Goal: Task Accomplishment & Management: Use online tool/utility

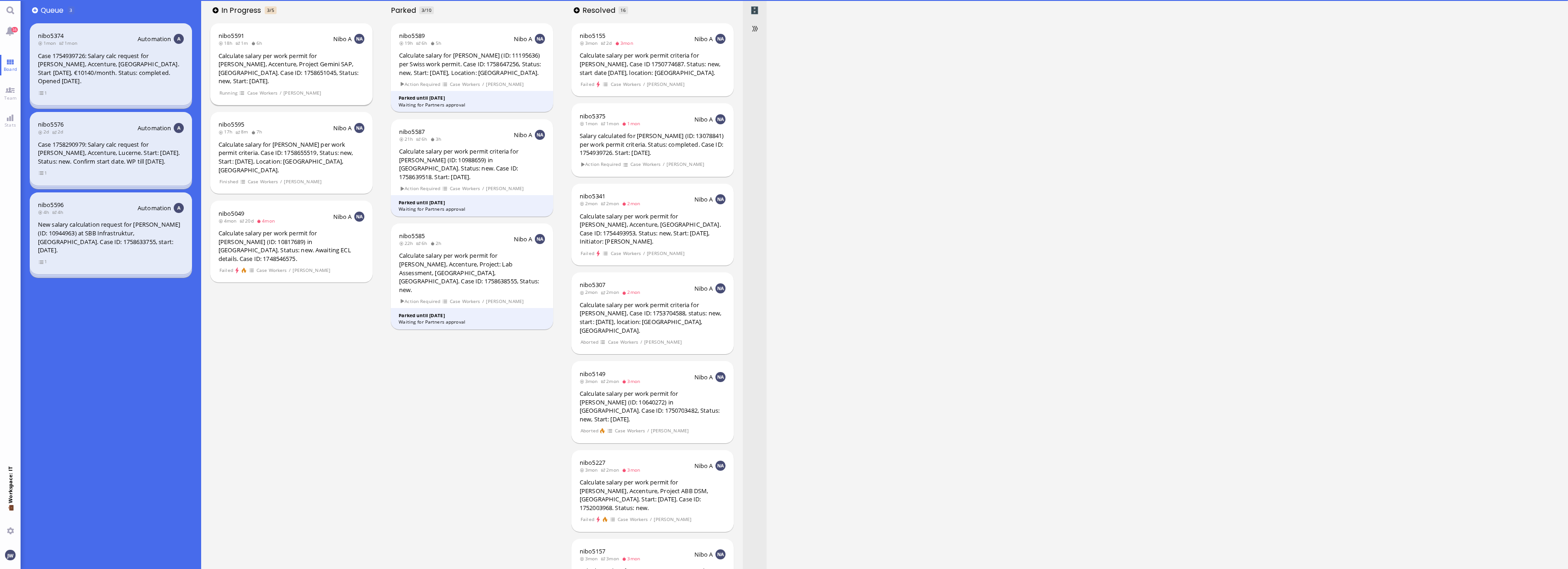
click at [283, 66] on div "Calculate salary per work permit for [PERSON_NAME], Accenture, Project Gemini S…" at bounding box center [292, 69] width 146 height 34
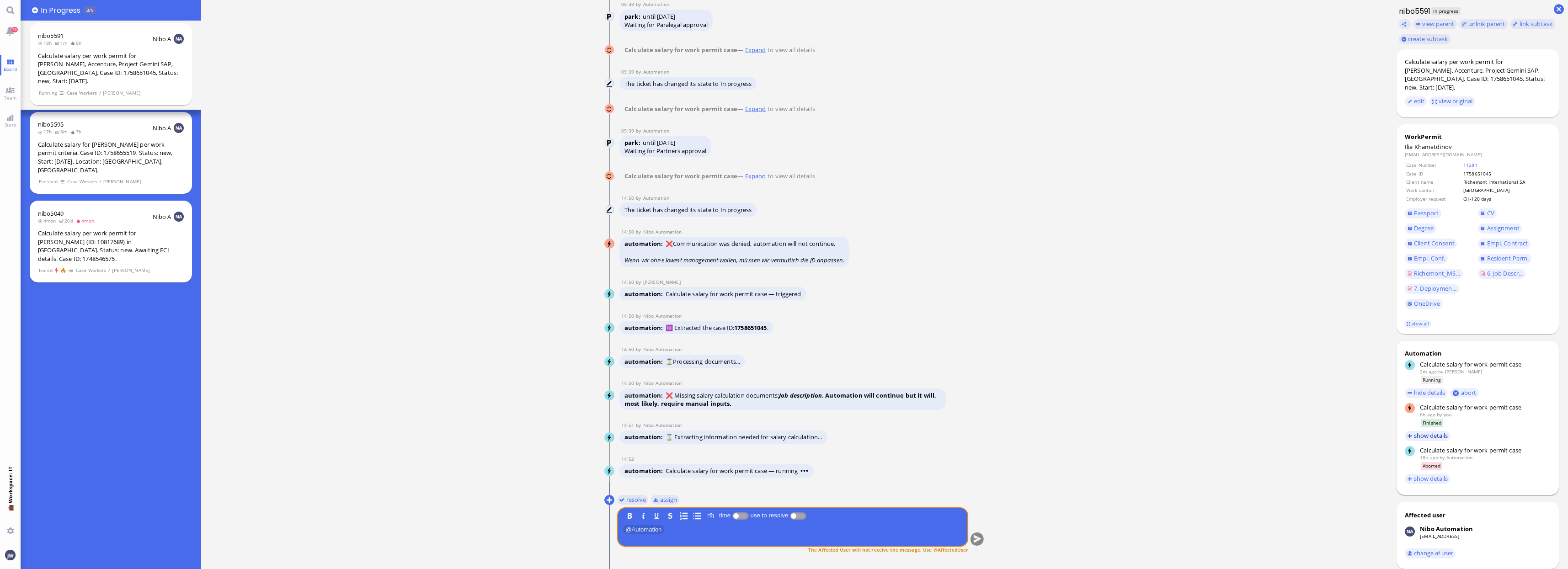
click at [1421, 436] on button "show details" at bounding box center [1427, 436] width 46 height 10
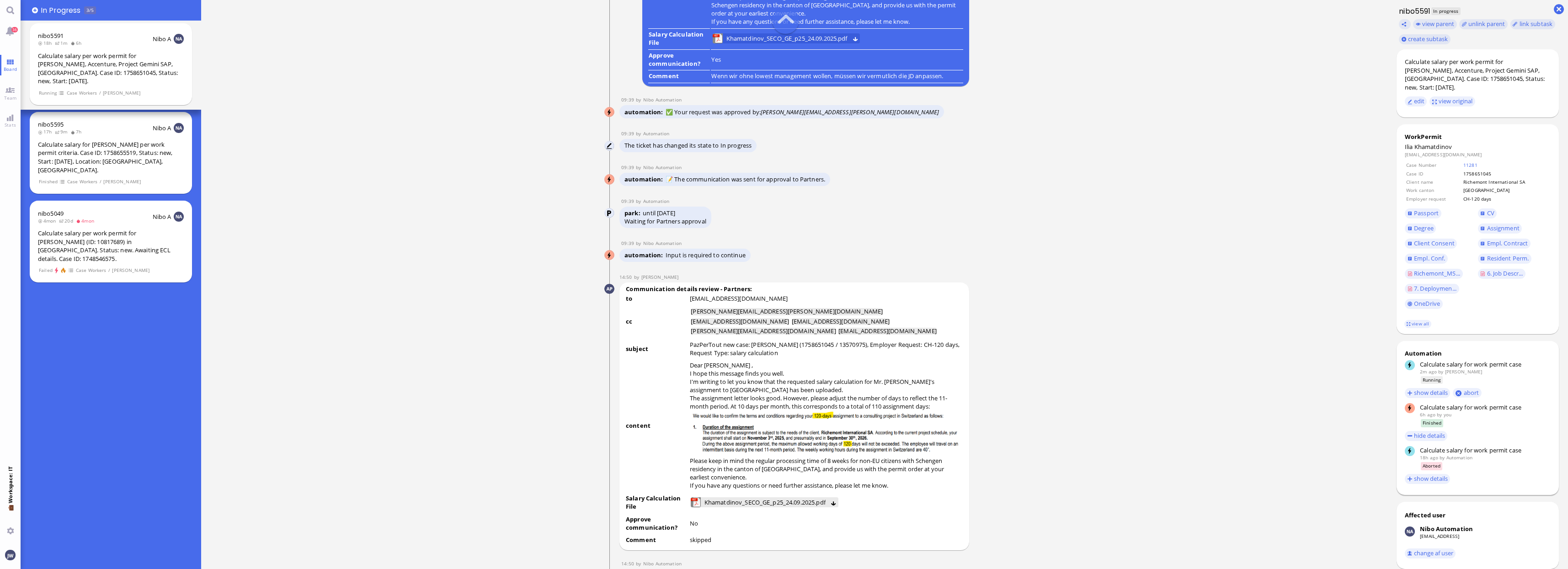
scroll to position [-914, 0]
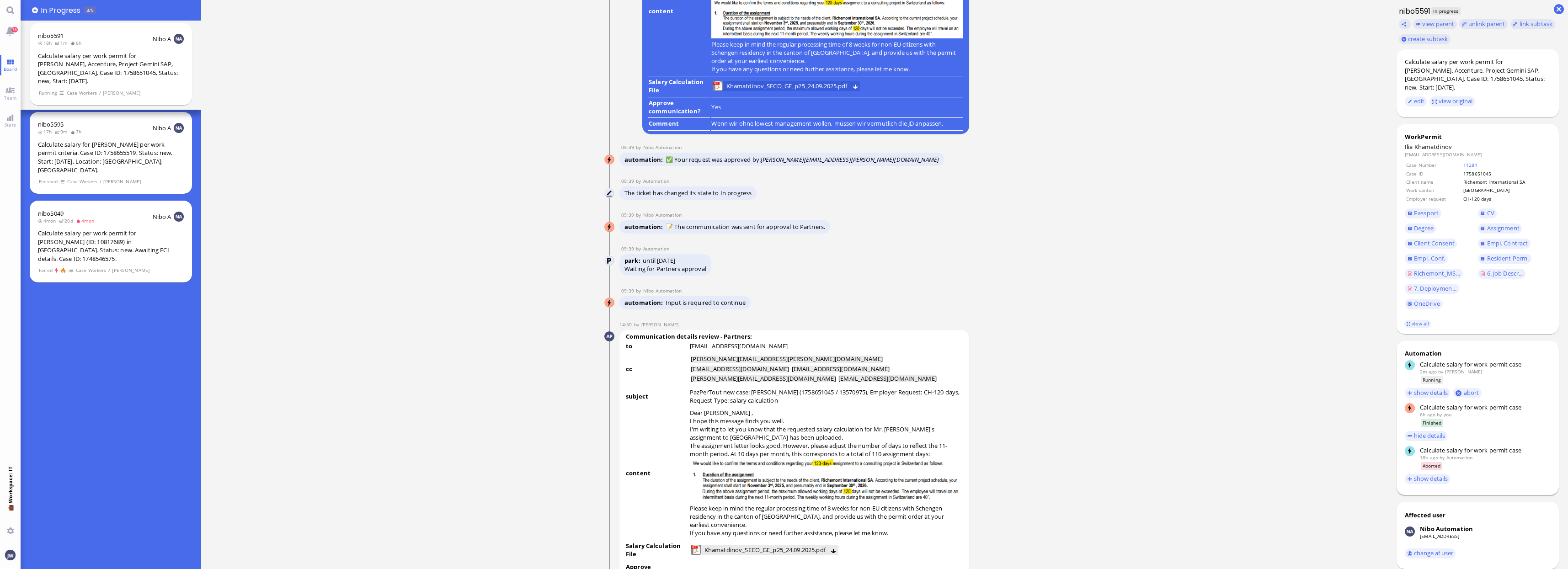
click at [691, 413] on td "Dear Emiliano , I hope this message finds you well. I'm writing to let you know…" at bounding box center [827, 474] width 274 height 132
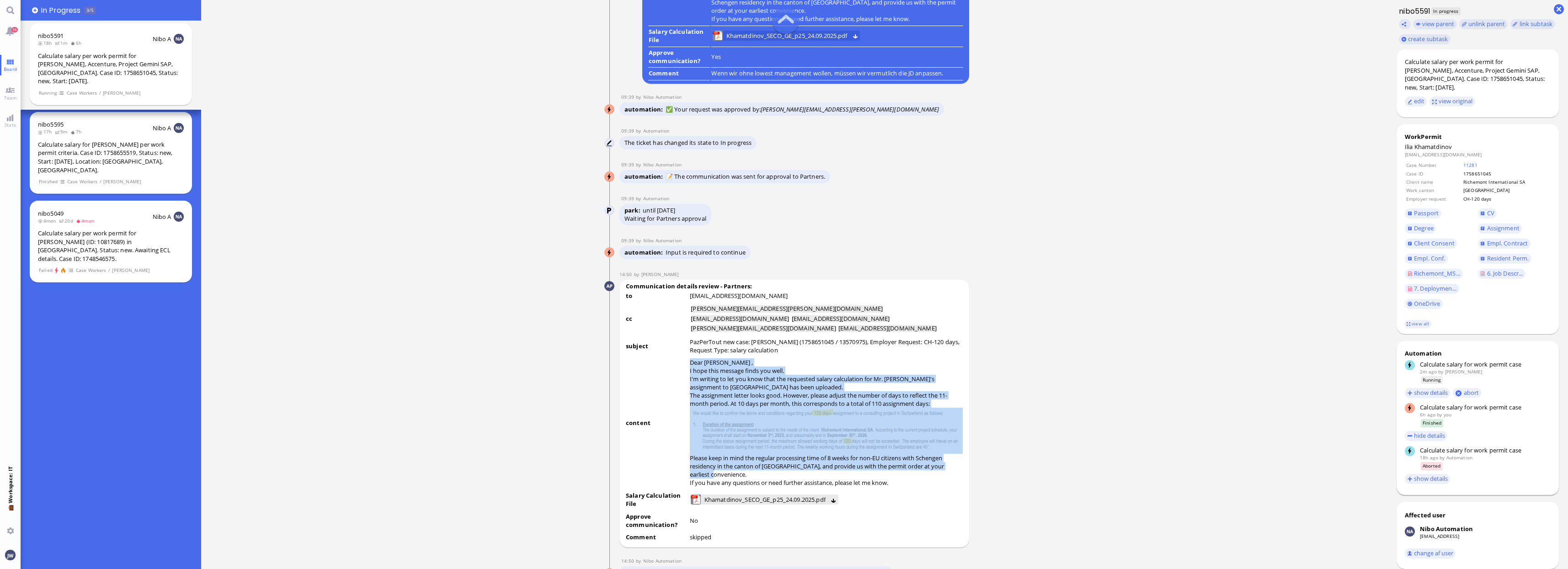
scroll to position [-857, 0]
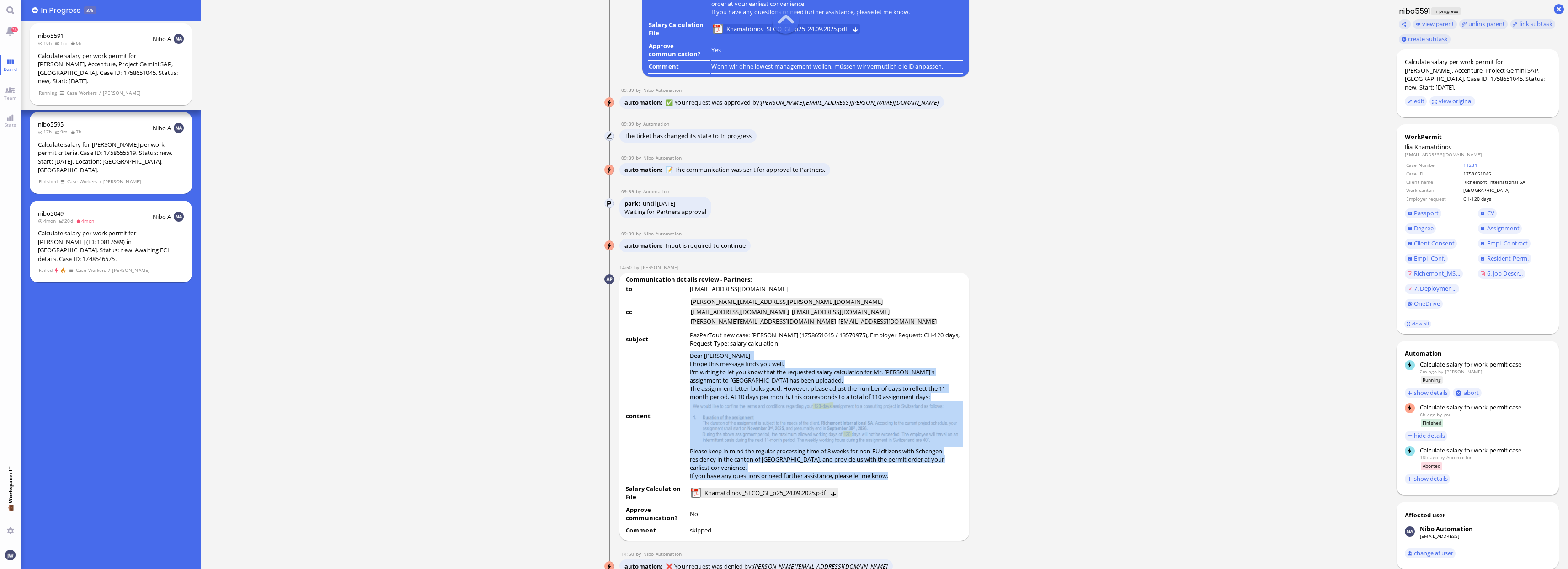
drag, startPoint x: 692, startPoint y: 414, endPoint x: 897, endPoint y: 479, distance: 215.1
click at [897, 479] on div "Dear Emiliano , I hope this message finds you well. I'm writing to let you know…" at bounding box center [826, 416] width 273 height 128
copy div "Dear Emiliano , I hope this message finds you well. I'm writing to let you know…"
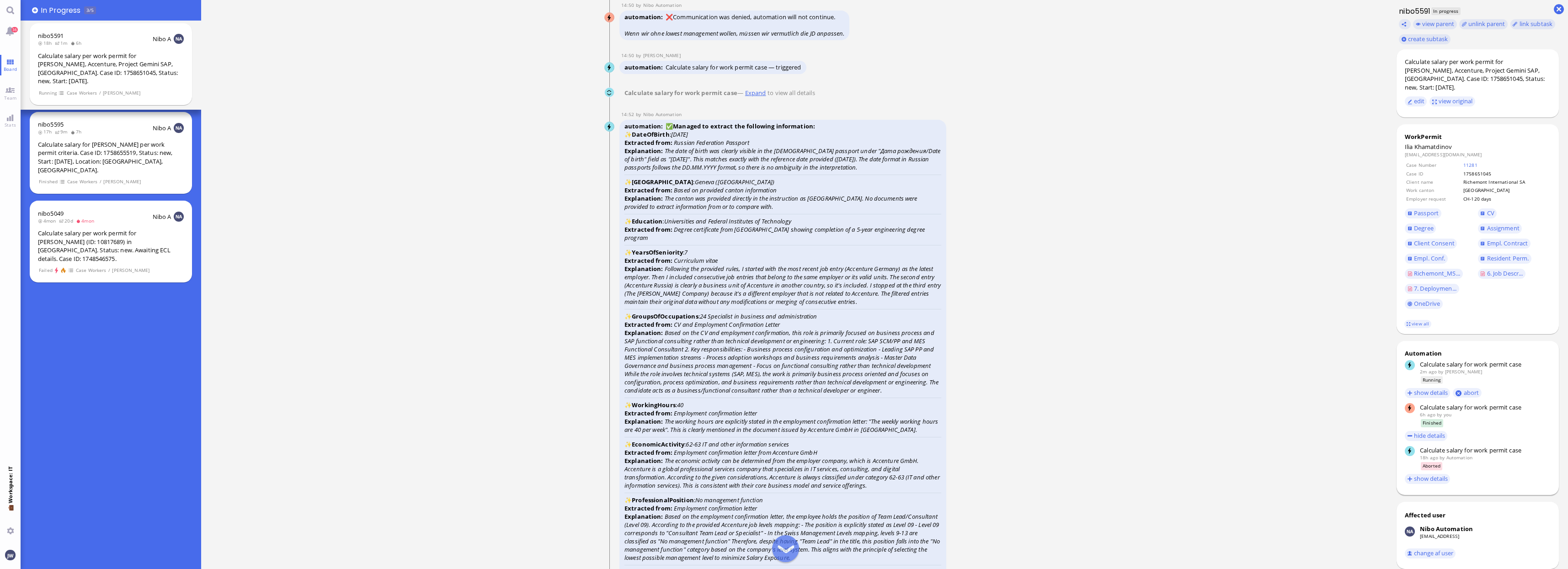
scroll to position [0, 0]
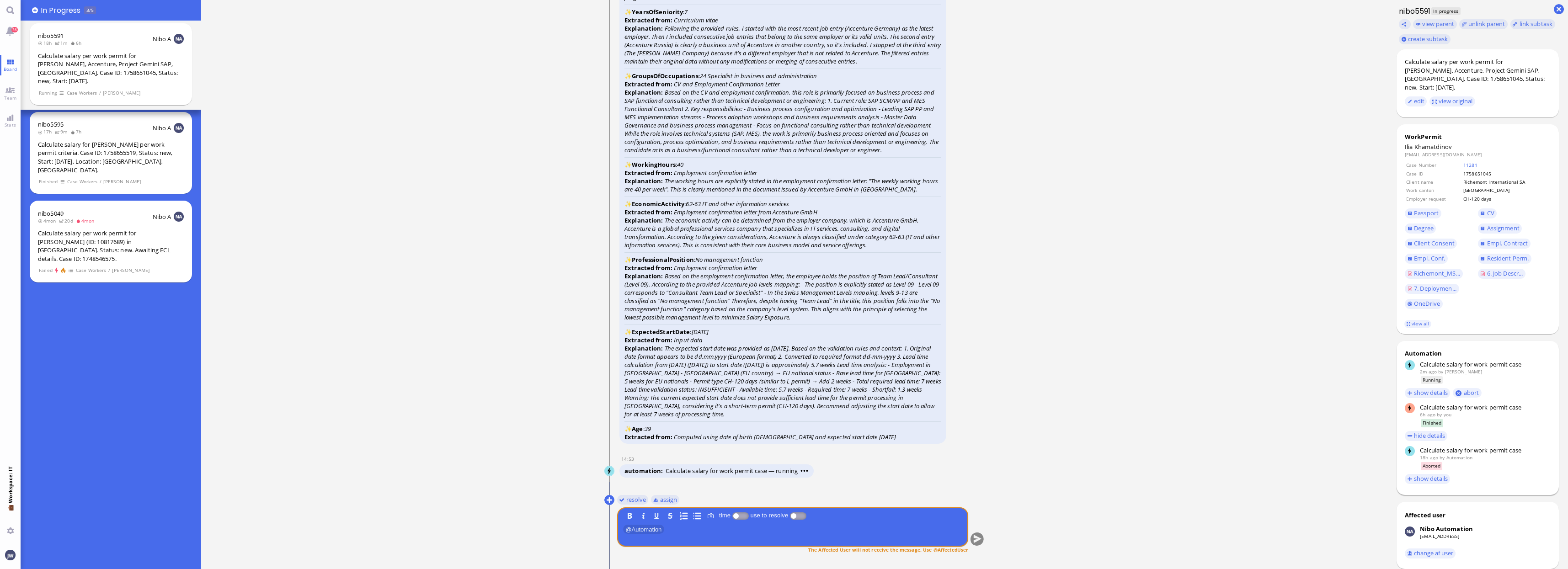
click at [891, 463] on conversation-line "14:53 automation Calculate salary for work permit case — running • • •" at bounding box center [794, 467] width 380 height 24
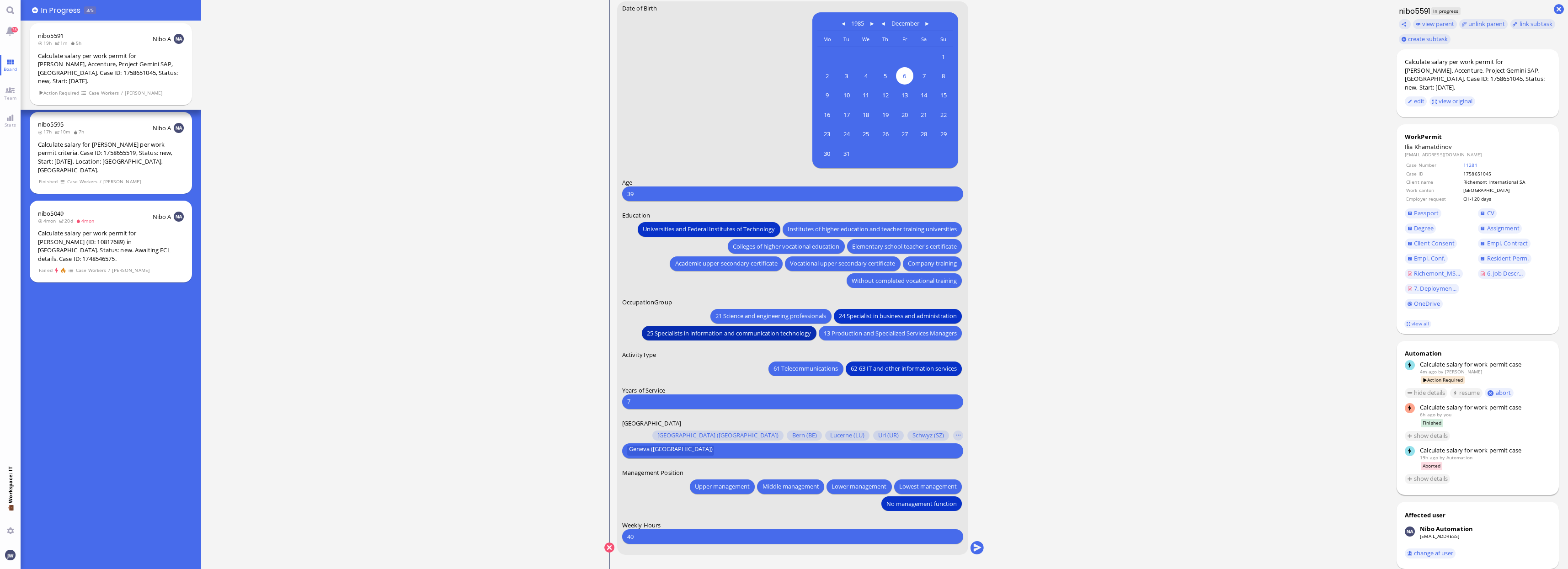
click at [688, 341] on button "25 Specialists in information and communication technology" at bounding box center [729, 333] width 174 height 15
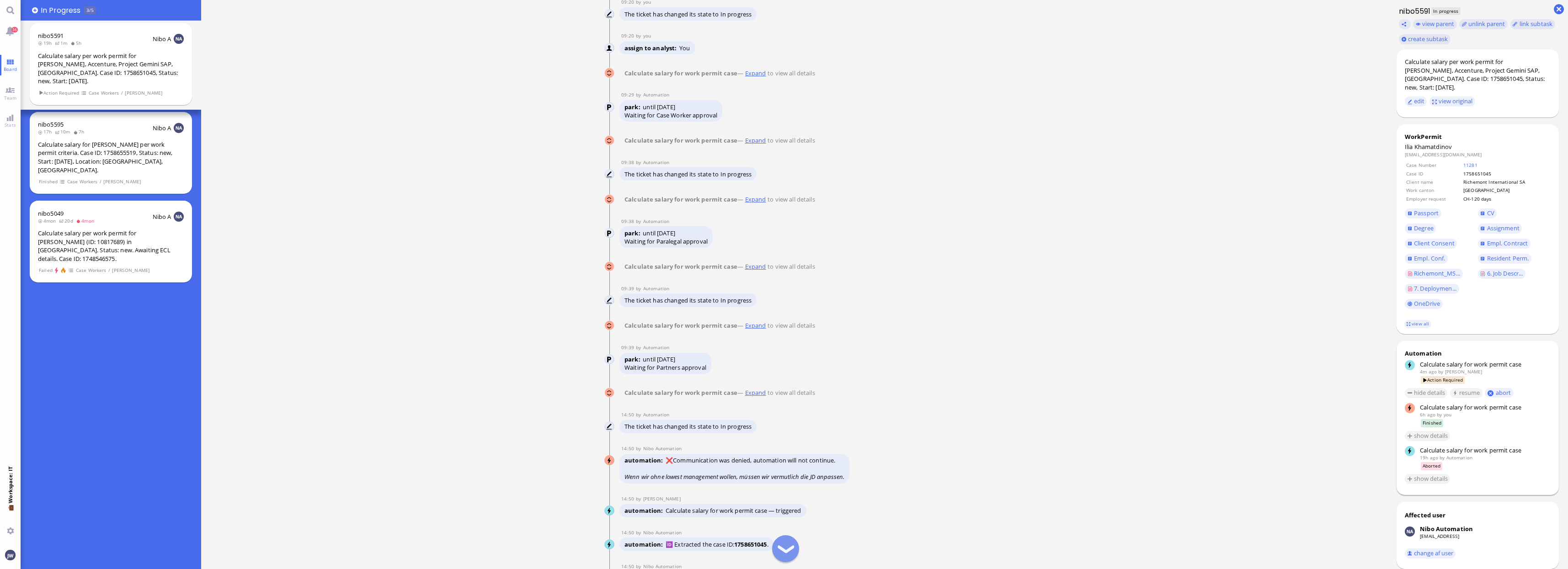
scroll to position [-1408, 0]
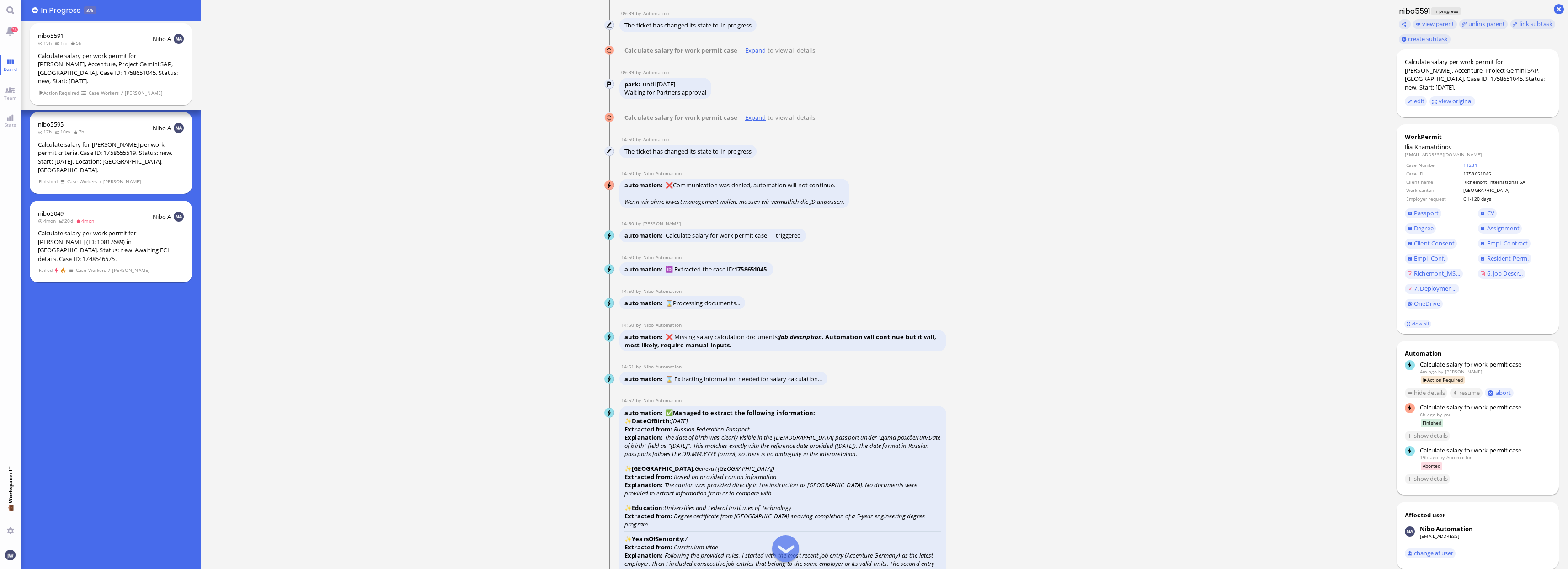
click at [756, 114] on div "Calculate salary for work permit case — Expand to view all details" at bounding box center [720, 117] width 201 height 13
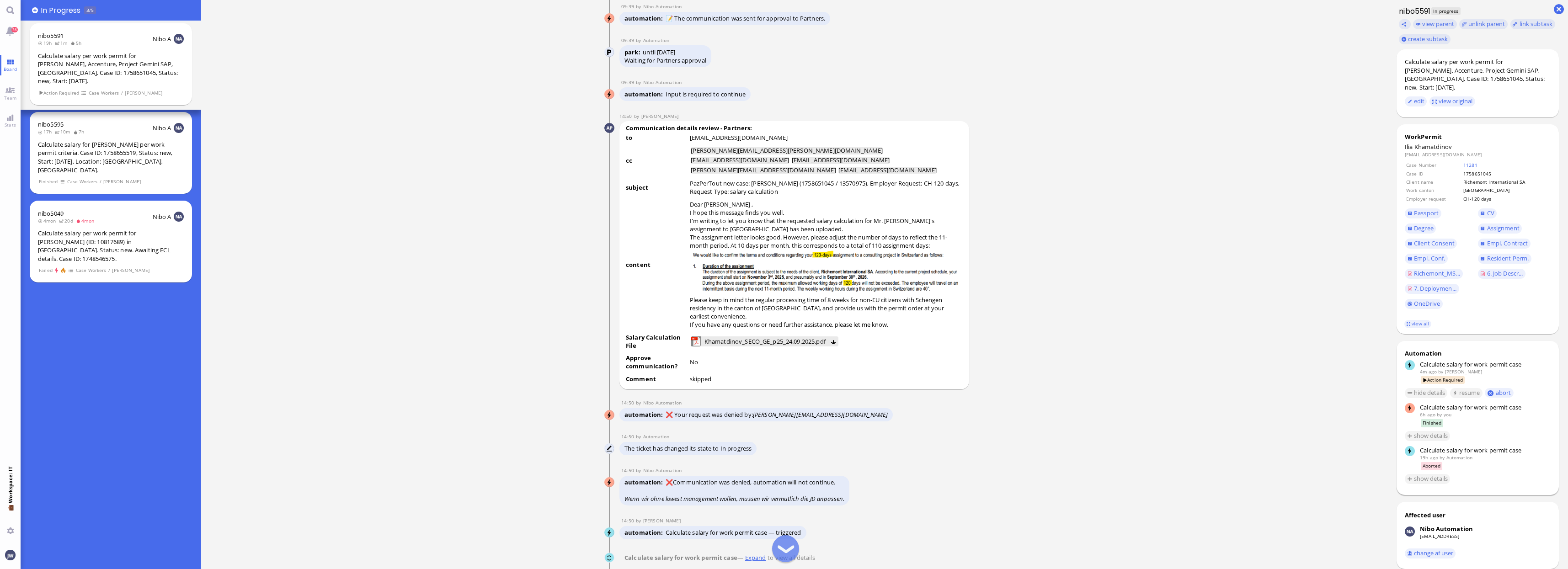
scroll to position [1, 0]
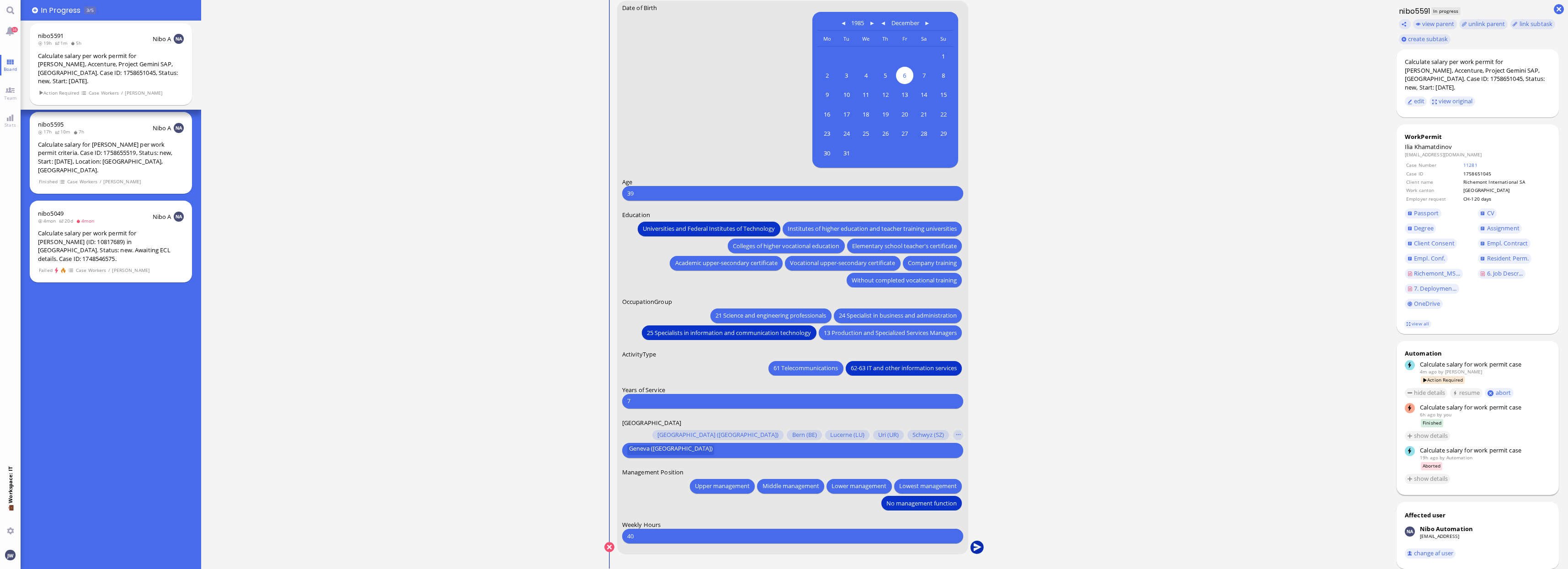
click at [976, 542] on button "submit" at bounding box center [977, 547] width 14 height 14
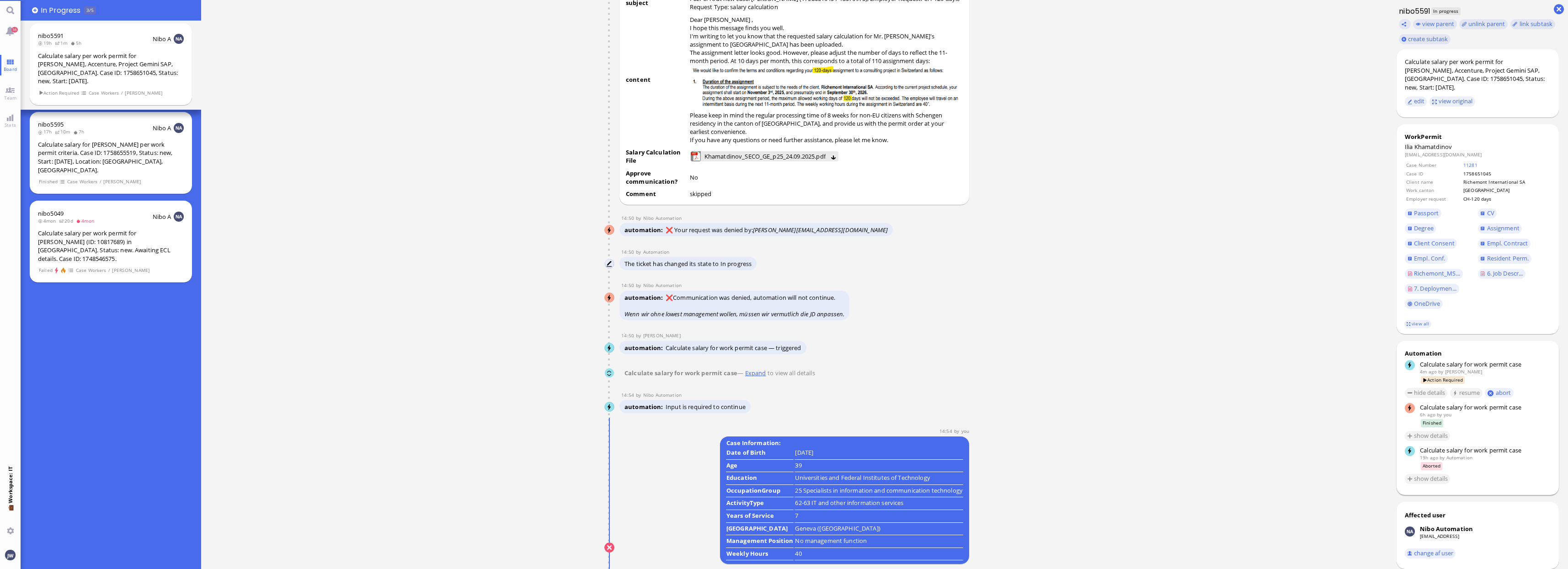
scroll to position [0, 0]
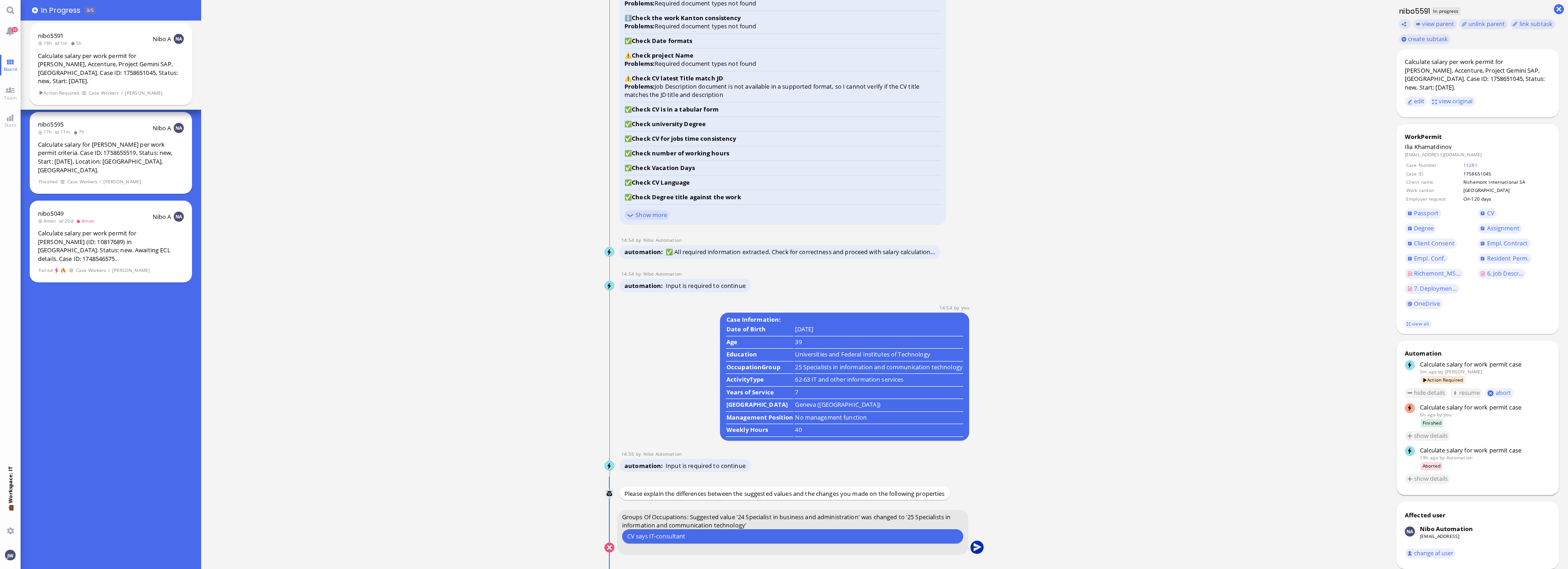
type input "CV says IT-consultant"
click at [975, 548] on button "submit" at bounding box center [977, 548] width 14 height 14
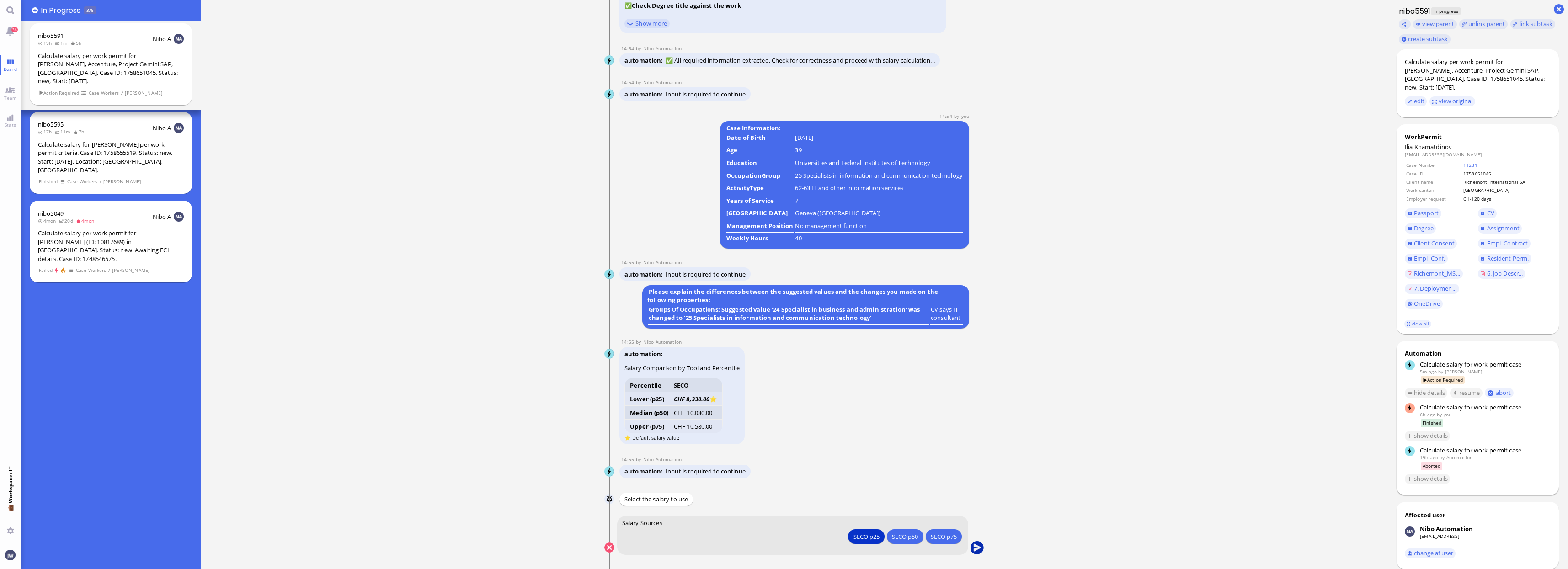
click at [978, 544] on button "submit" at bounding box center [977, 548] width 14 height 14
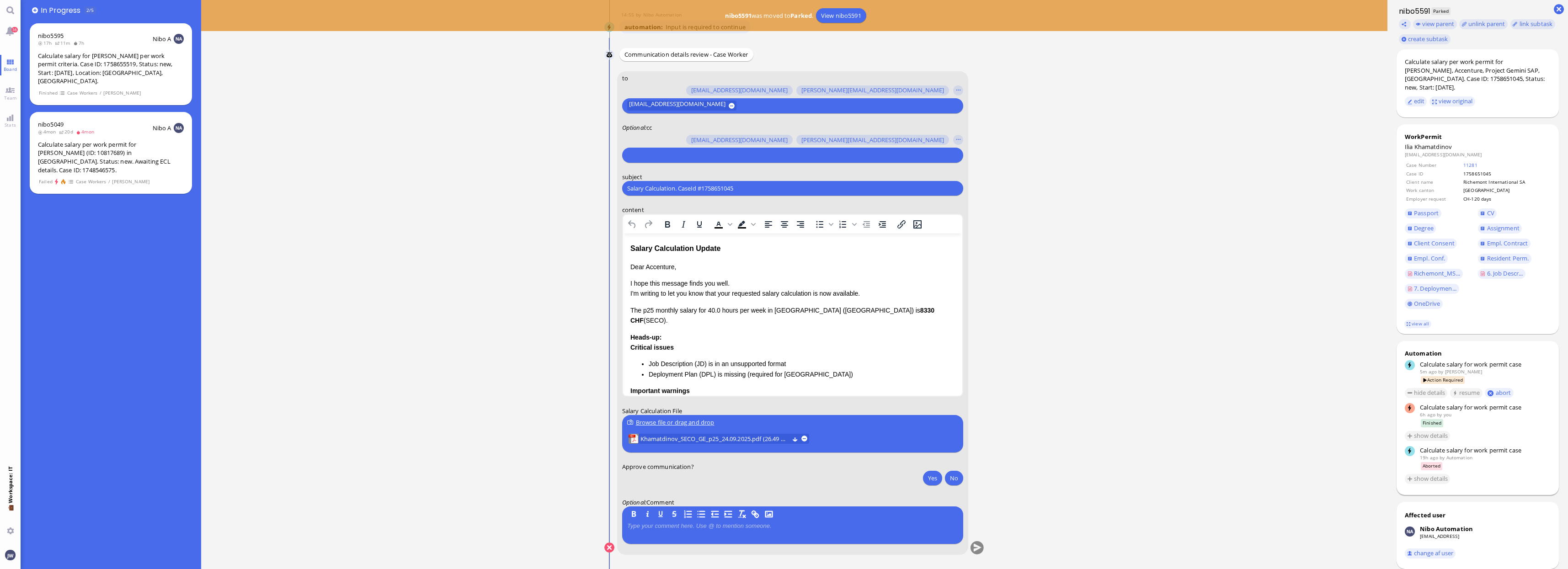
click at [1281, 318] on ticket "23 Sep 20:23 by Automation Automation Calculate eligible salary for work permit…" at bounding box center [794, 284] width 1186 height 569
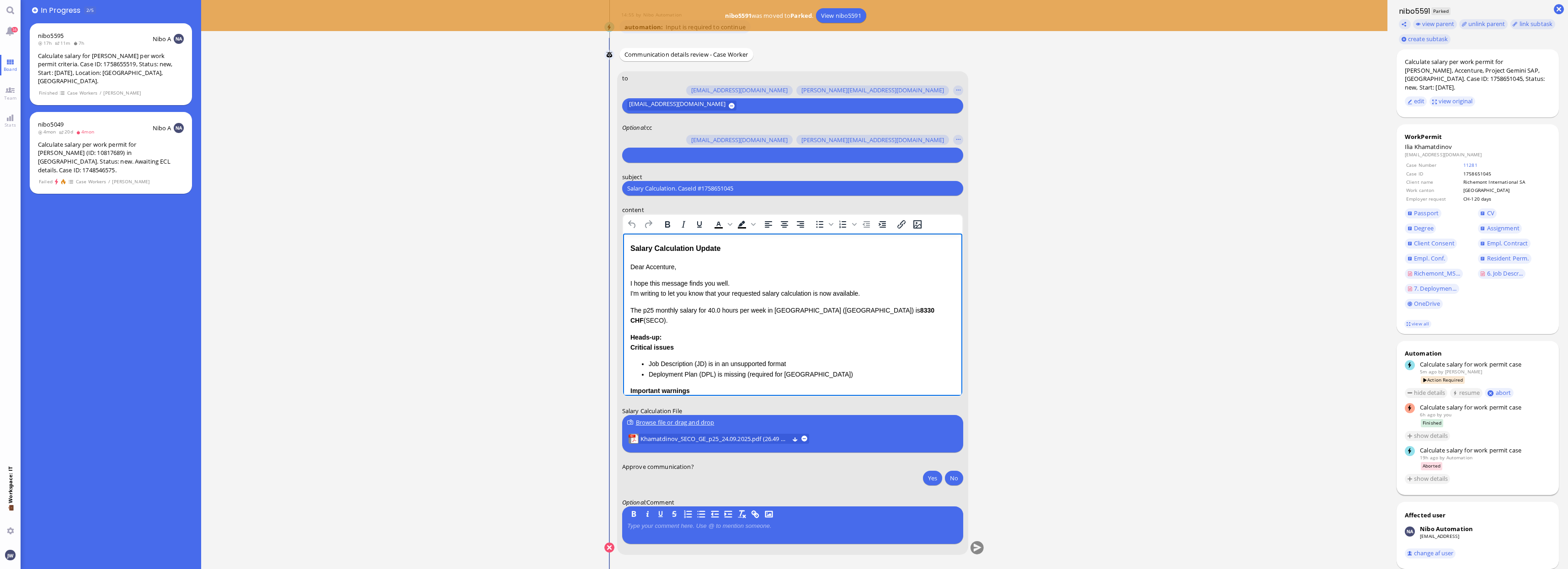
drag, startPoint x: 955, startPoint y: 295, endPoint x: 1595, endPoint y: 495, distance: 670.5
paste body "Rich Text Area. Press ALT-0 for help."
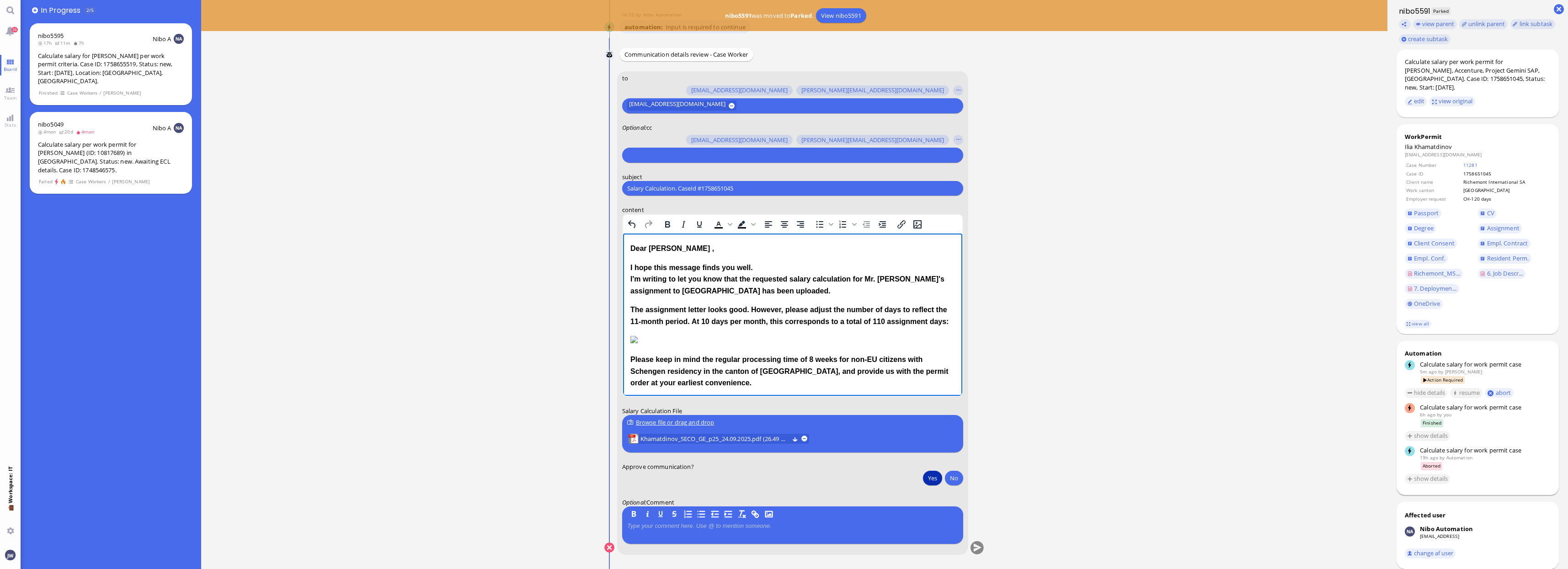
click at [934, 481] on button "Yes" at bounding box center [933, 478] width 19 height 15
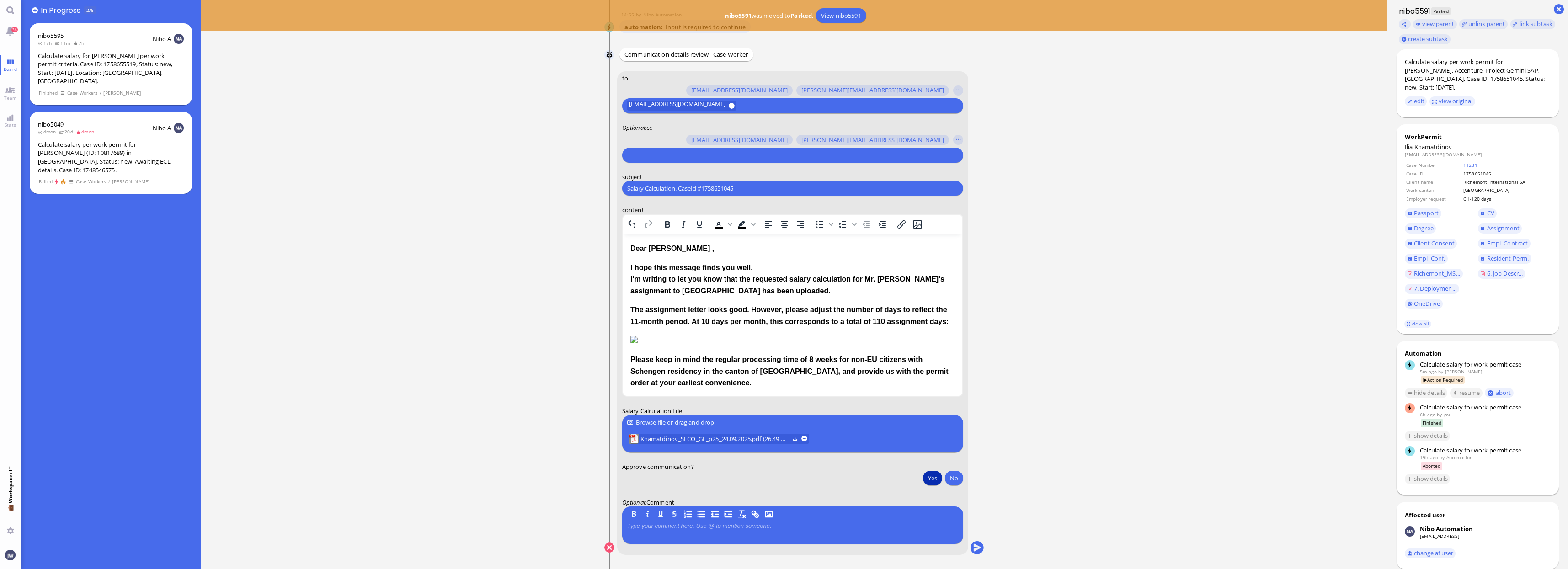
click at [676, 155] on input "text" at bounding box center [791, 155] width 329 height 10
type input "[PERSON_NAME]"
click at [671, 142] on span "[PERSON_NAME][EMAIL_ADDRESS][PERSON_NAME][DOMAIN_NAME]" at bounding box center [740, 138] width 189 height 10
type input "den"
click at [672, 142] on span "[EMAIL_ADDRESS][DOMAIN_NAME]" at bounding box center [693, 138] width 96 height 10
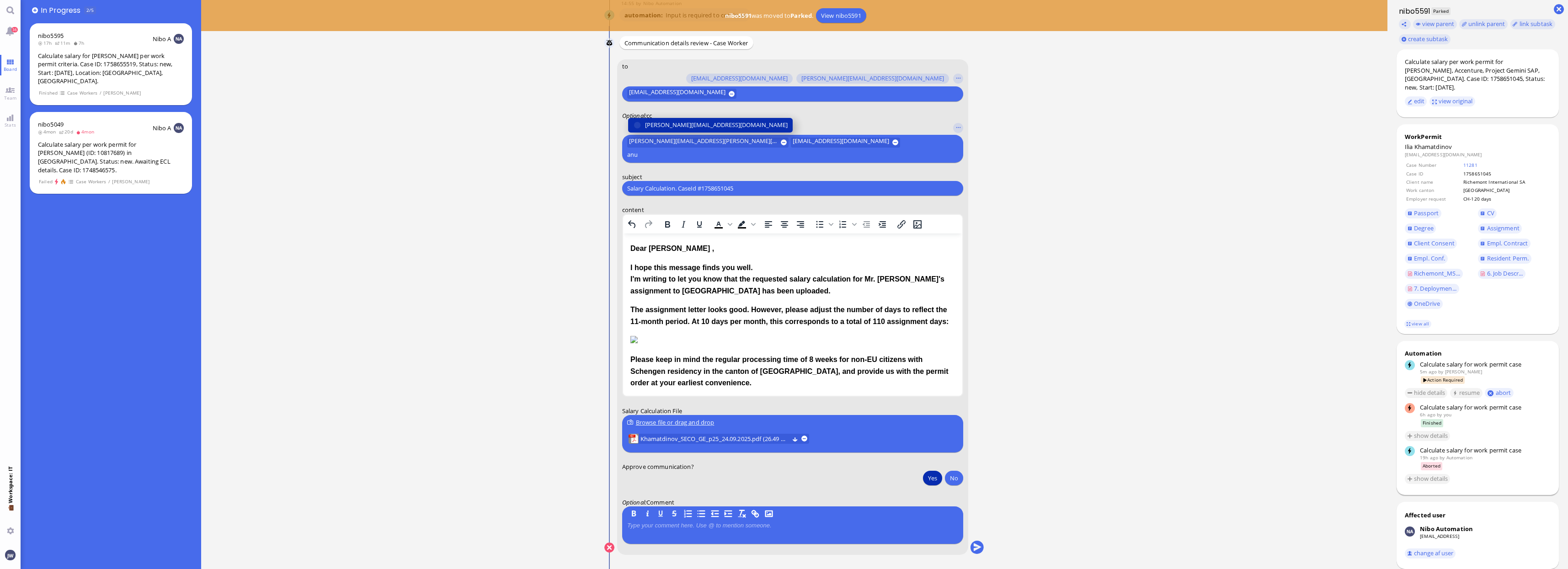
type input "anu"
click at [674, 130] on span "[PERSON_NAME][EMAIL_ADDRESS][DOMAIN_NAME]" at bounding box center [716, 125] width 142 height 10
type input "fabi"
click at [681, 130] on span "[EMAIL_ADDRESS][DOMAIN_NAME]" at bounding box center [693, 125] width 96 height 10
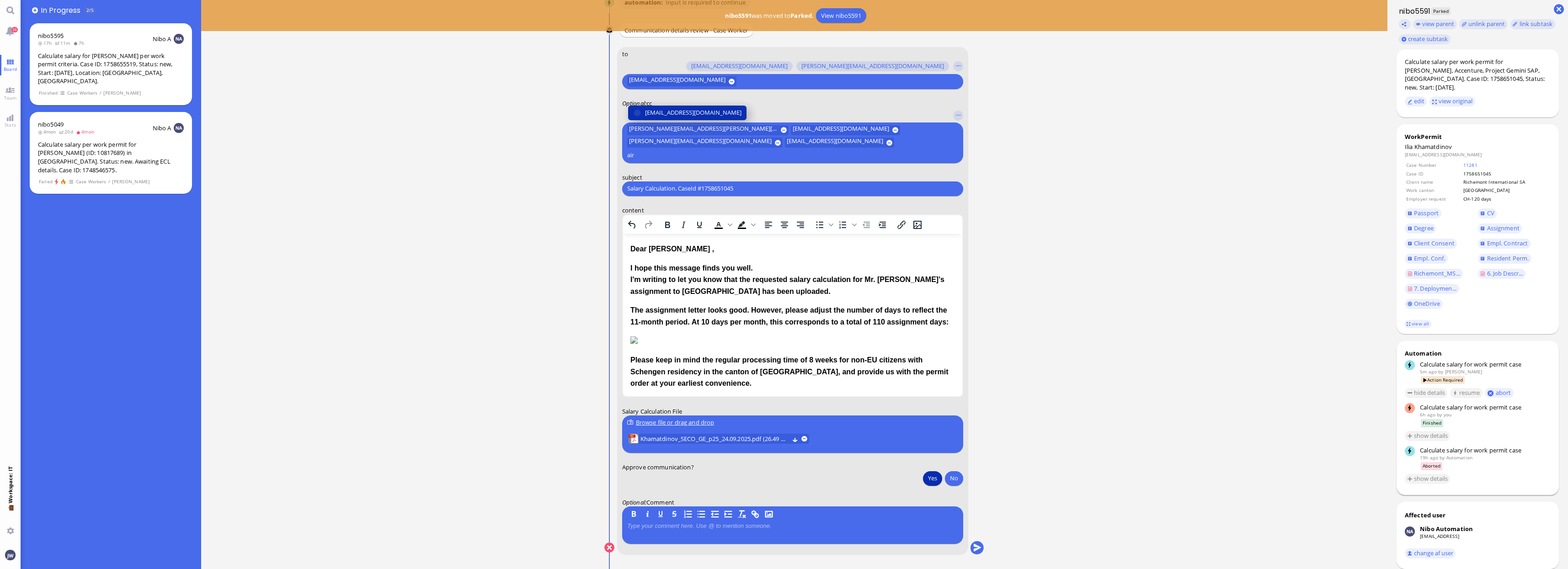
type input "air"
click at [708, 117] on span "[EMAIL_ADDRESS][DOMAIN_NAME]" at bounding box center [693, 113] width 96 height 10
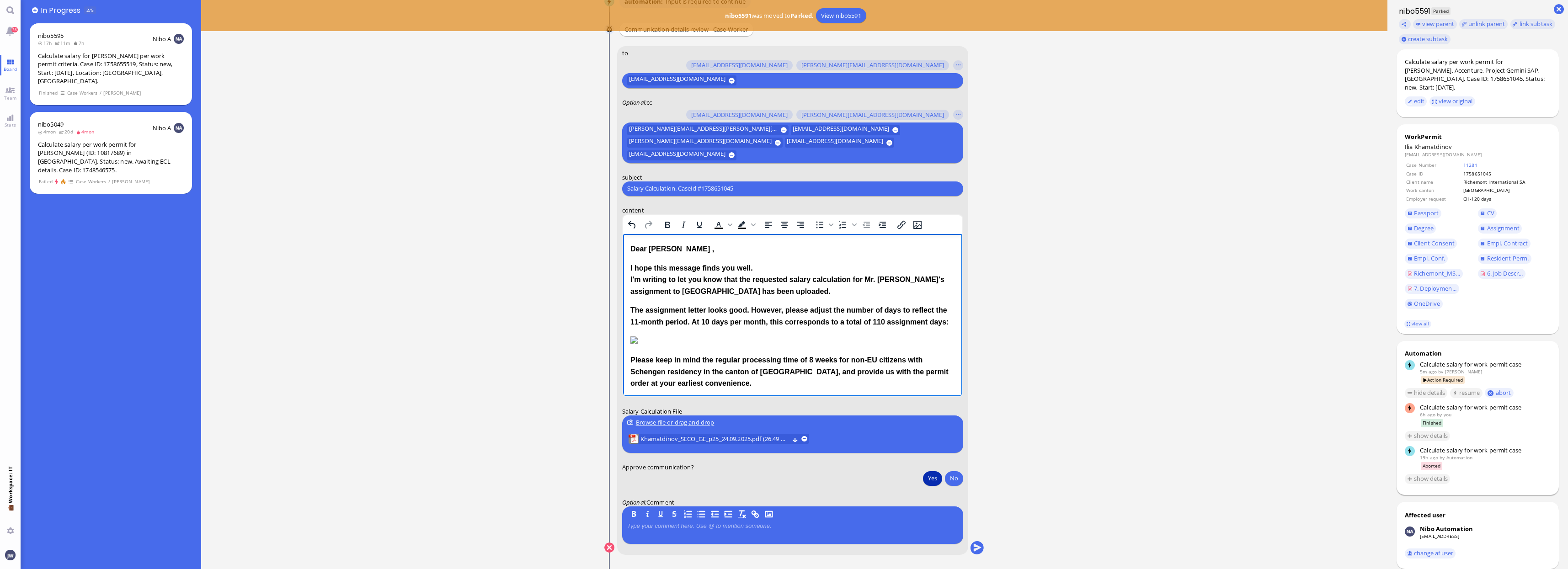
drag, startPoint x: 957, startPoint y: 267, endPoint x: 1592, endPoint y: 543, distance: 692.4
click at [1514, 61] on div "Calculate salary per work permit for [PERSON_NAME], Accenture, Project Gemini S…" at bounding box center [1478, 75] width 146 height 34
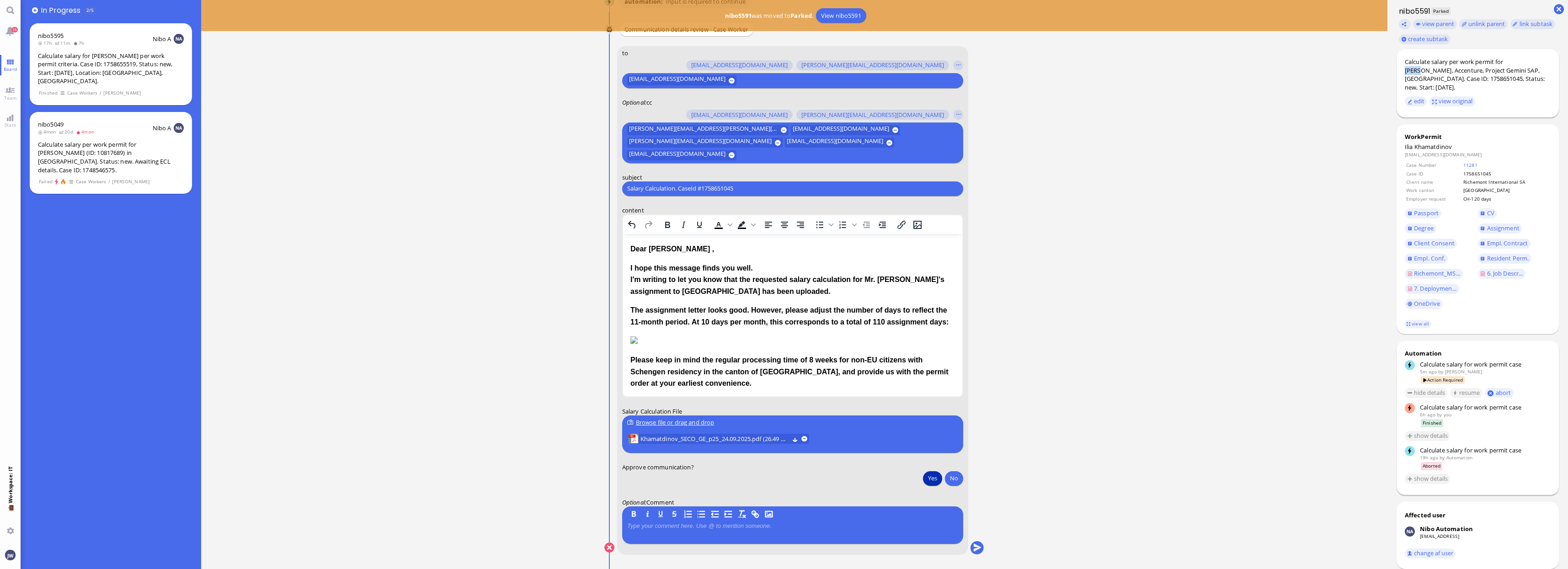
click at [1514, 61] on div "Calculate salary per work permit for [PERSON_NAME], Accenture, Project Gemini S…" at bounding box center [1478, 75] width 146 height 34
copy div "Ilia"
click at [707, 185] on input "Salary Calculation. CaseId #1758651045" at bounding box center [793, 189] width 331 height 10
paste input "PazPerTout new case: Ilia Khamatdinov (1758651045 / 13570975), Employer Request…"
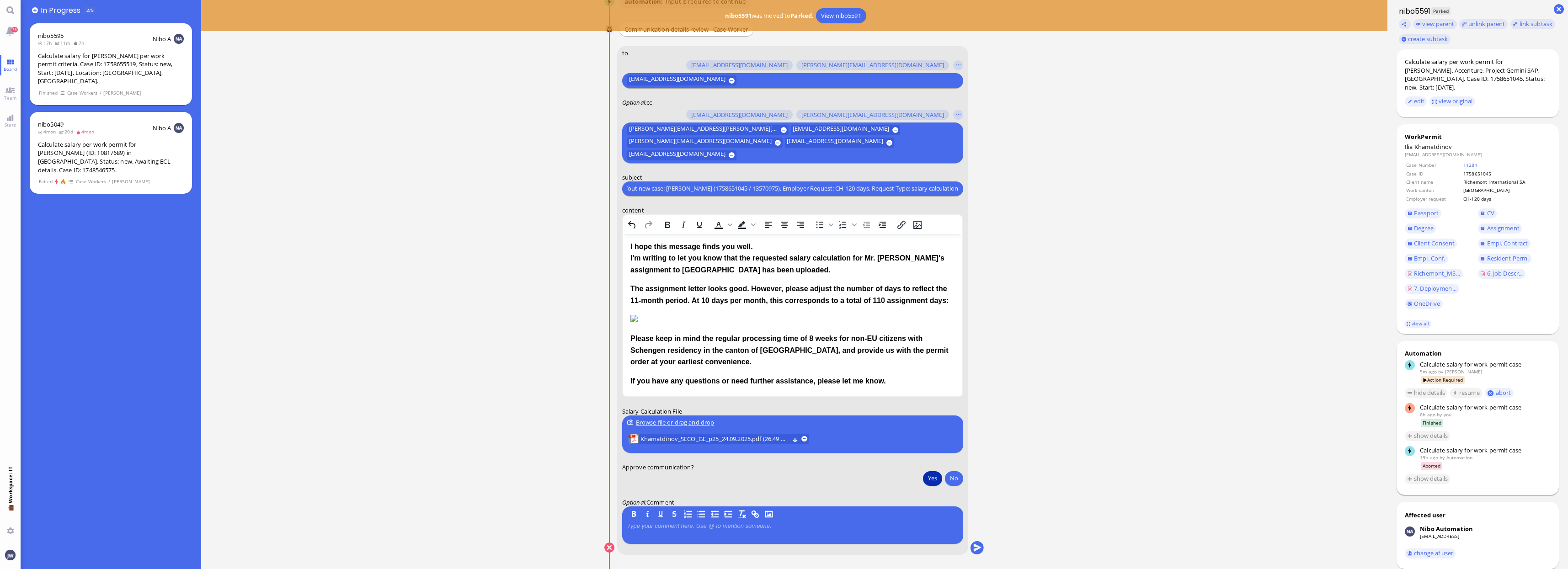
scroll to position [76, 0]
type input "PazPerTout new case: Ilia Khamatdinov (1758651045 / 13570975), Employer Request…"
click at [699, 354] on p "Please keep in mind the regular processing time of 8 weeks for non-EU citizens …" at bounding box center [792, 350] width 324 height 35
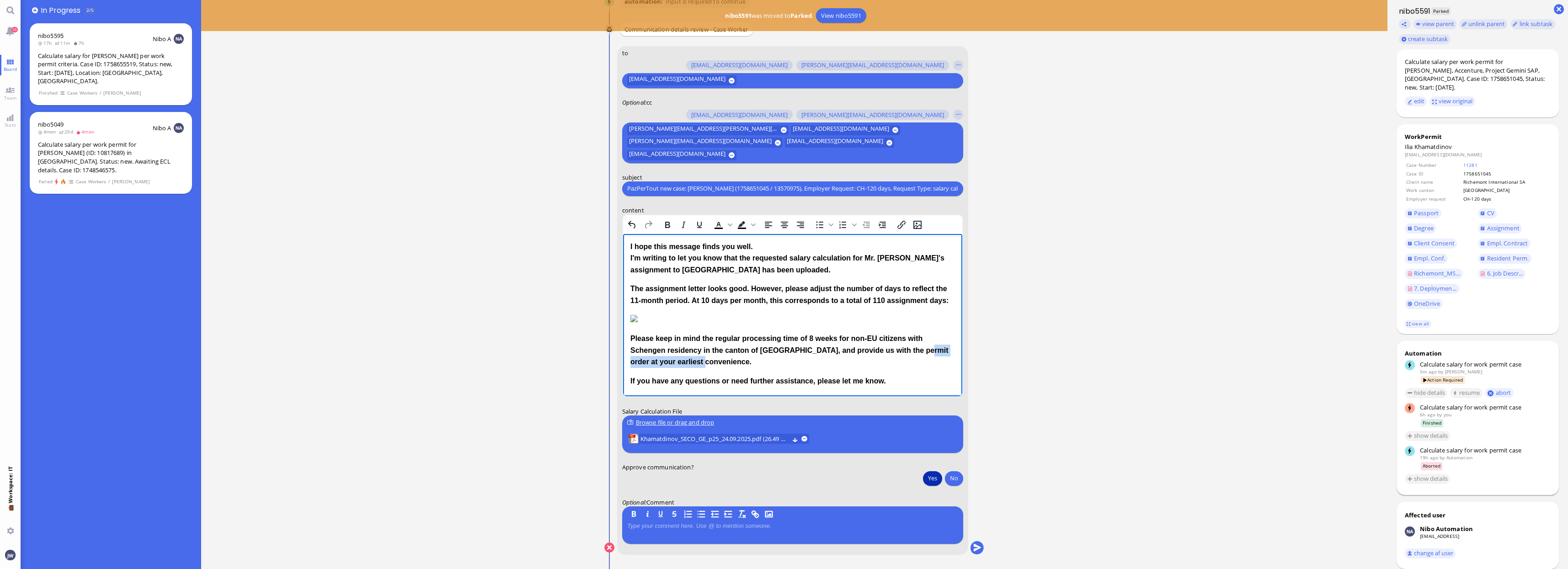
click at [915, 343] on p "Please keep in mind the regular processing time of 8 weeks for non-EU citizens …" at bounding box center [792, 350] width 324 height 35
click at [975, 548] on button "submit" at bounding box center [977, 548] width 14 height 14
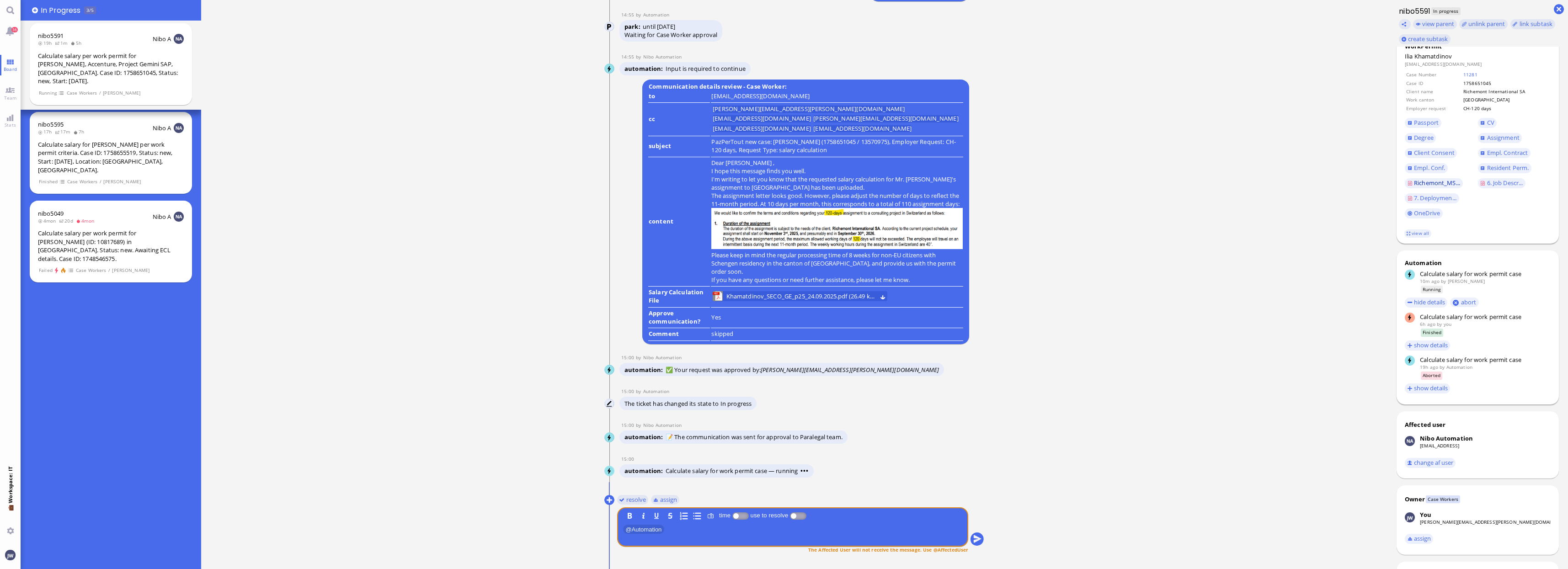
scroll to position [0, 0]
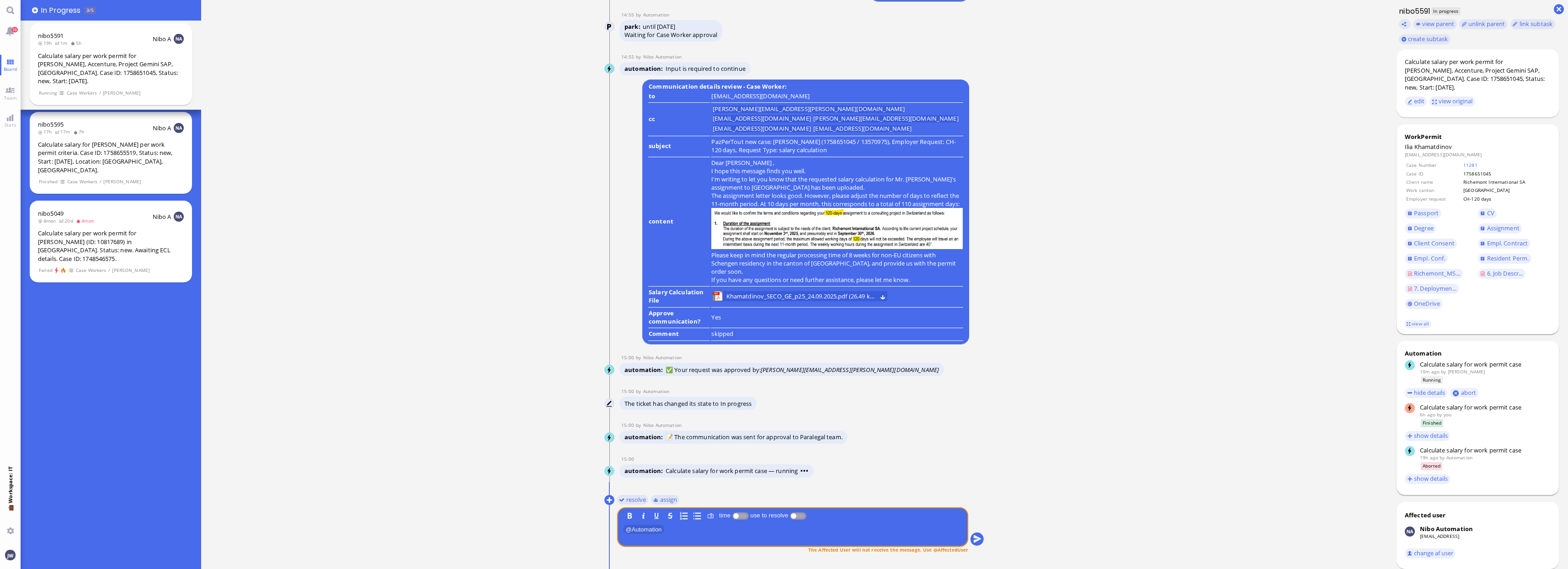
click at [1433, 145] on span "Khamatdinov" at bounding box center [1433, 147] width 38 height 9
click at [1069, 520] on ticket "23 Sep 20:23 by Automation Automation Calculate eligible salary for work permit…" at bounding box center [794, 284] width 1186 height 569
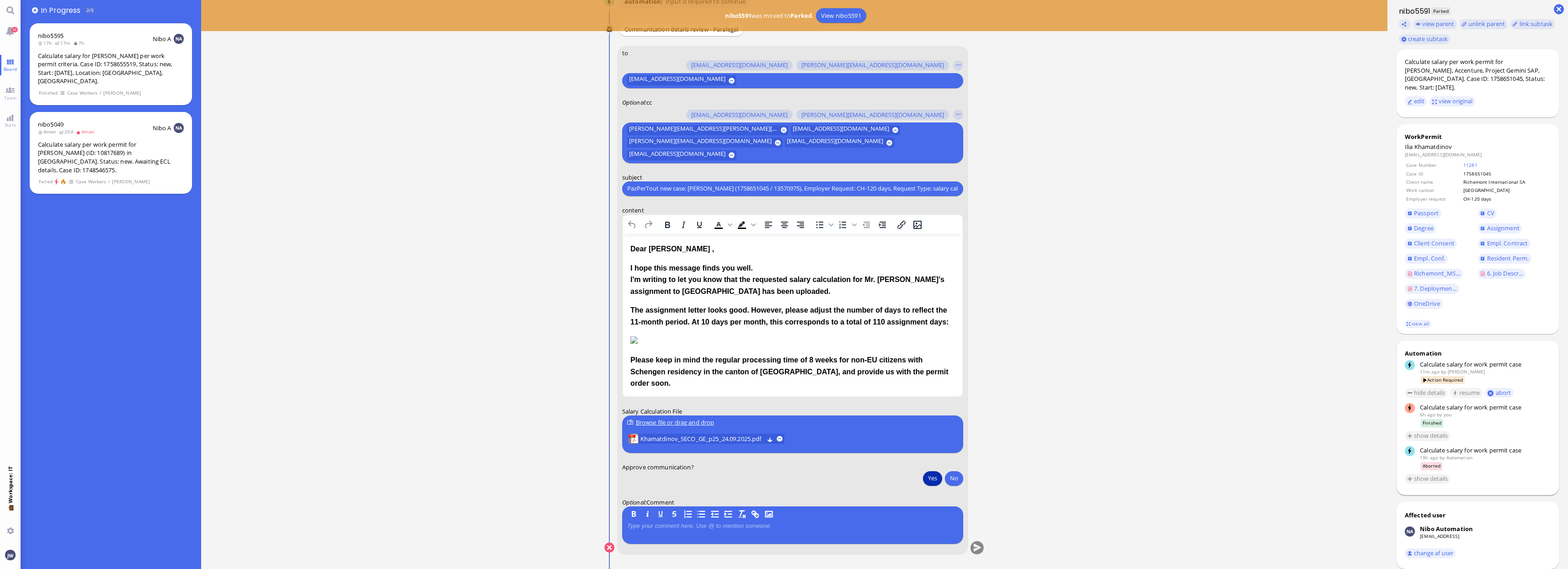
click at [934, 476] on button "Yes" at bounding box center [933, 478] width 19 height 15
click at [977, 549] on button "submit" at bounding box center [977, 548] width 14 height 14
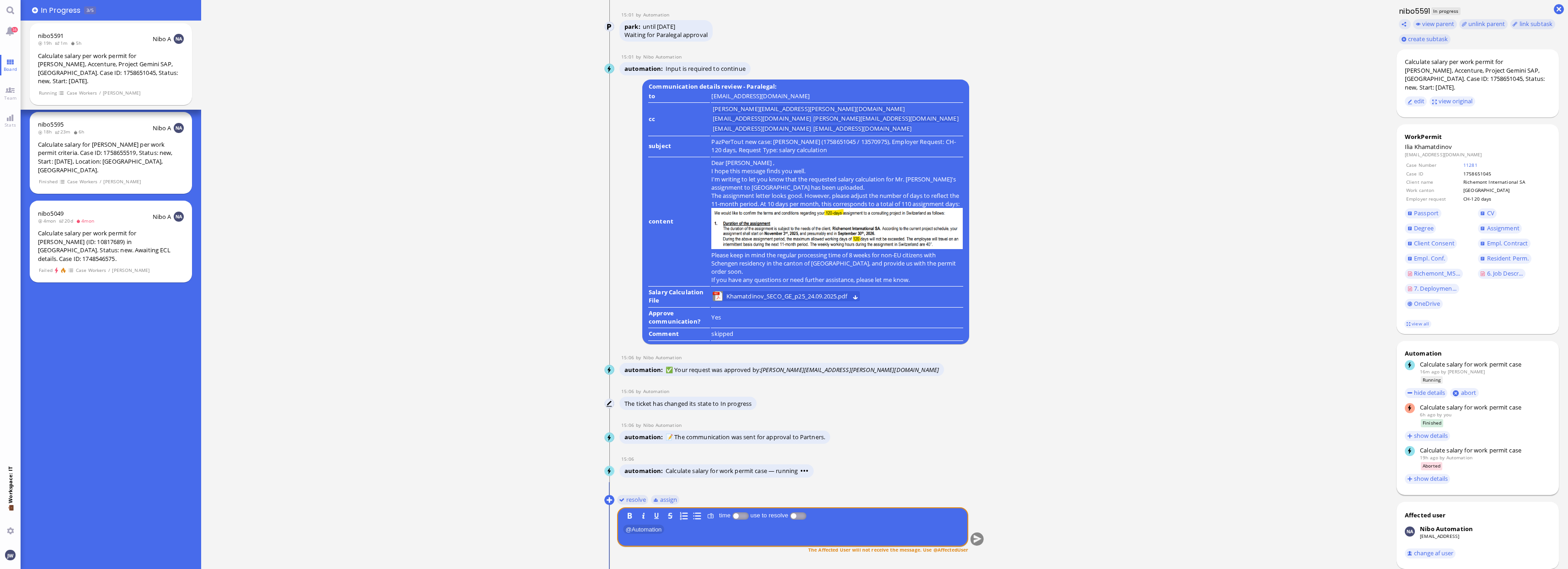
click at [1105, 535] on ticket "23 Sep 20:23 by Automation Automation Calculate eligible salary for work permit…" at bounding box center [794, 284] width 1186 height 569
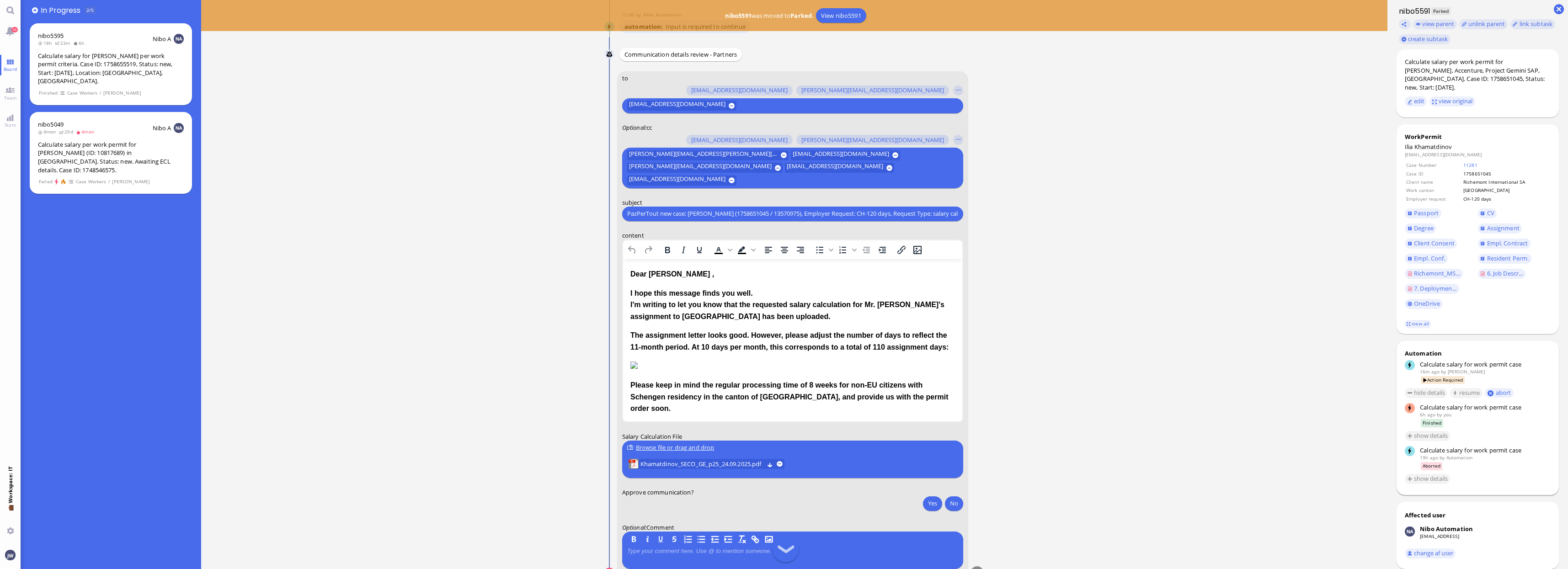
scroll to position [1, 0]
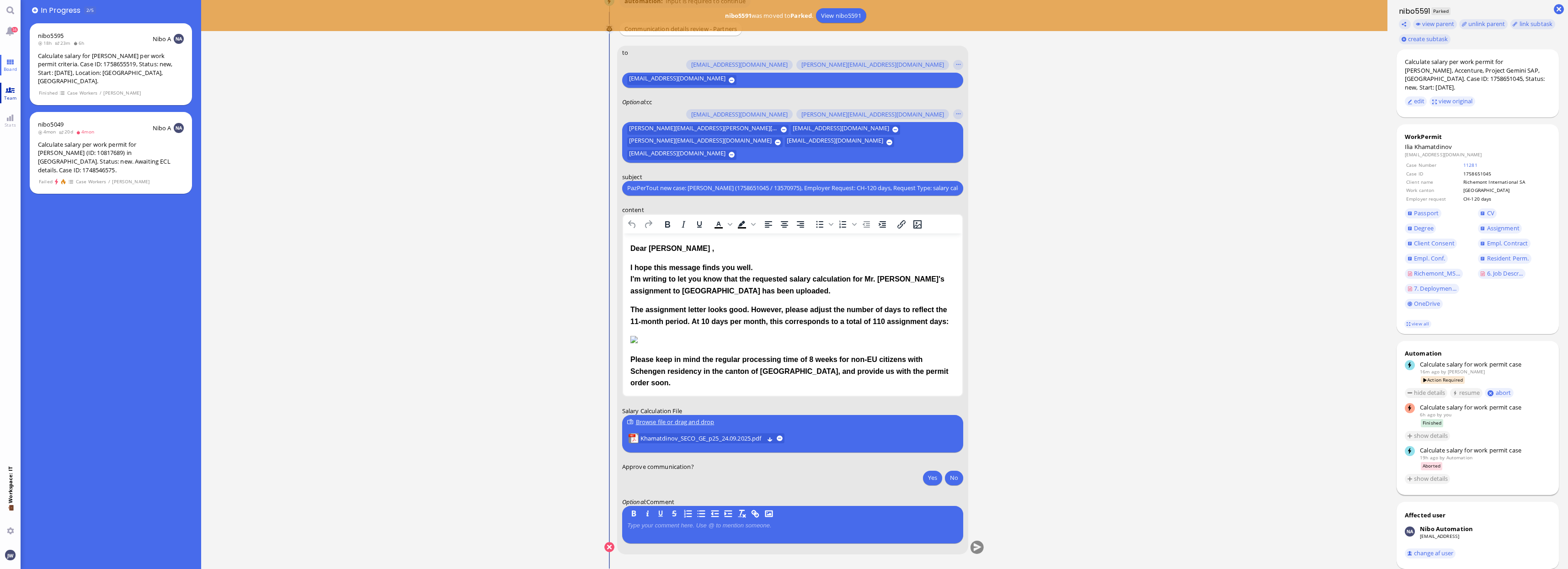
click at [4, 99] on span "Team" at bounding box center [10, 97] width 18 height 7
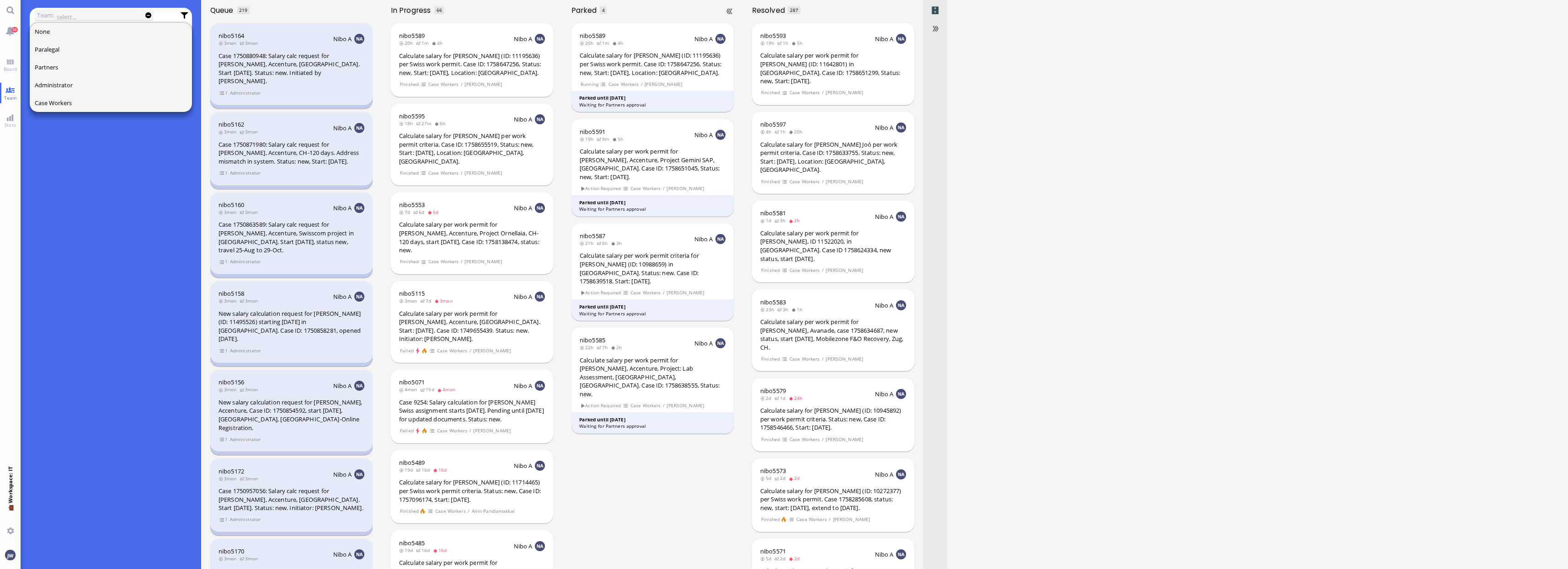
click at [687, 464] on div "nibo5589 20h 1m 4h Nibo A Calculate salary for Jaison Jeyasekar (ID: 11195636) …" at bounding box center [653, 295] width 181 height 548
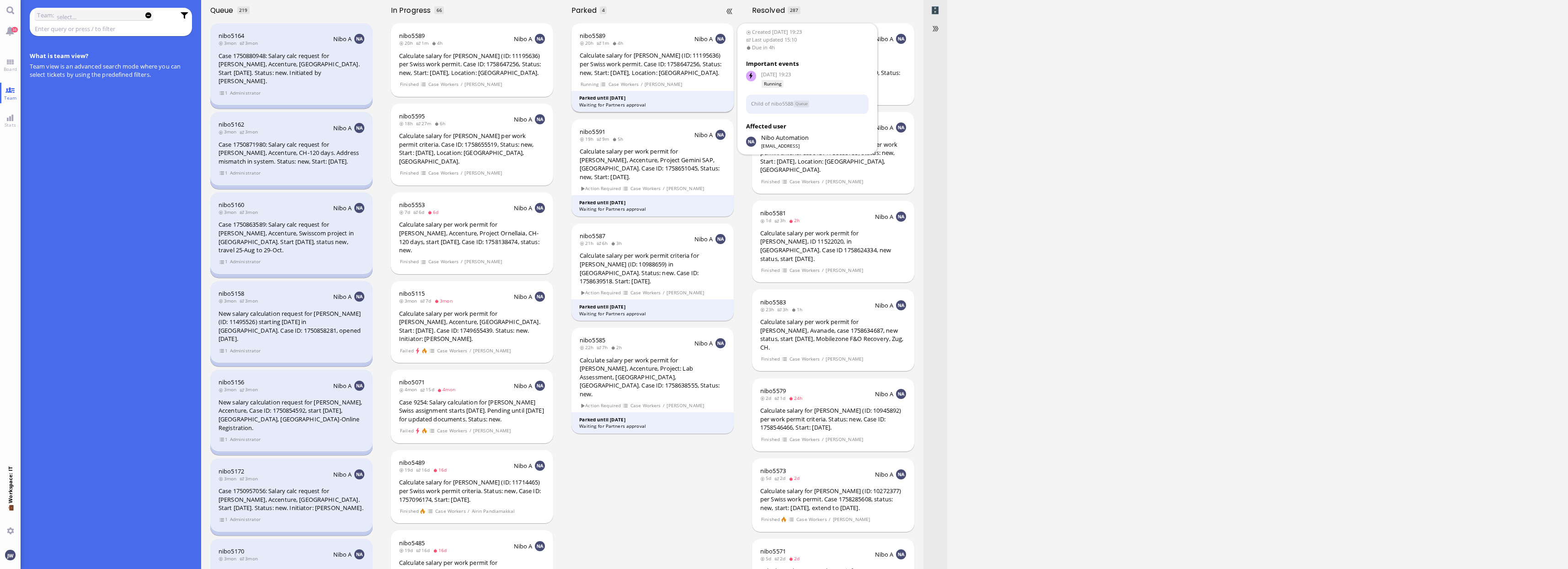
click at [610, 64] on div "Calculate salary for [PERSON_NAME] (ID: 11195636) per Swiss work permit. Case I…" at bounding box center [653, 64] width 146 height 26
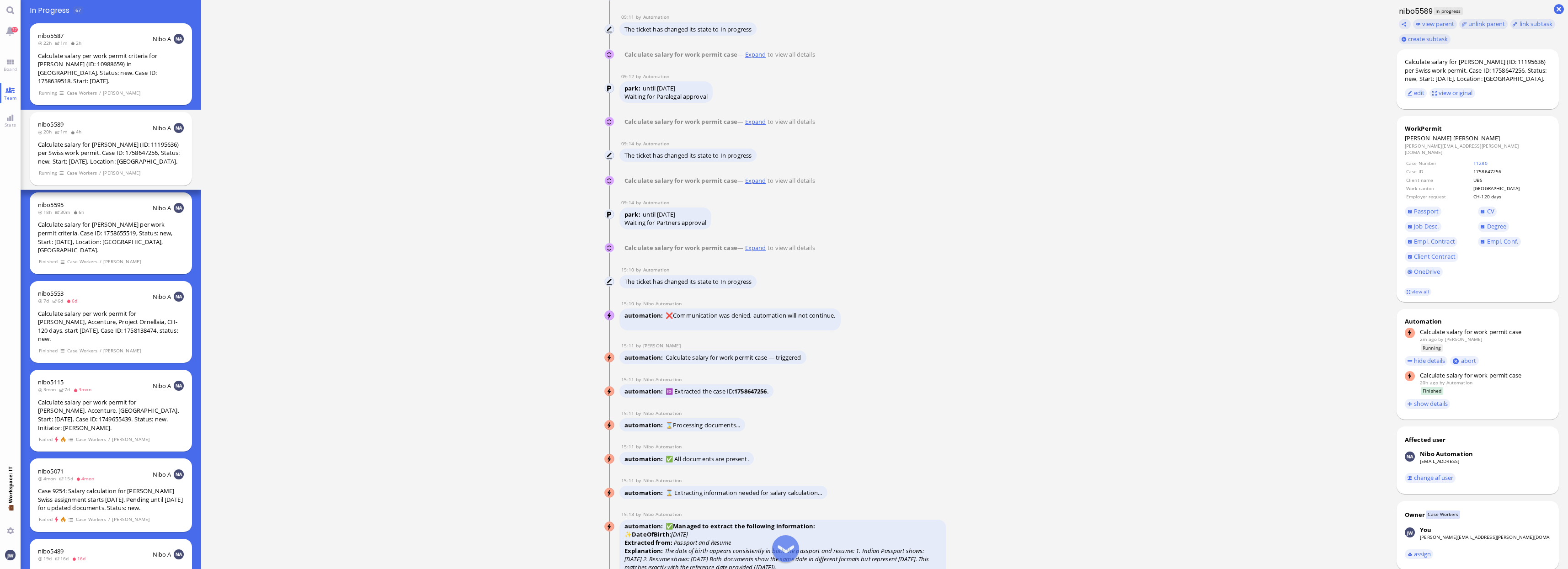
click at [768, 252] on link "Expand" at bounding box center [755, 248] width 24 height 9
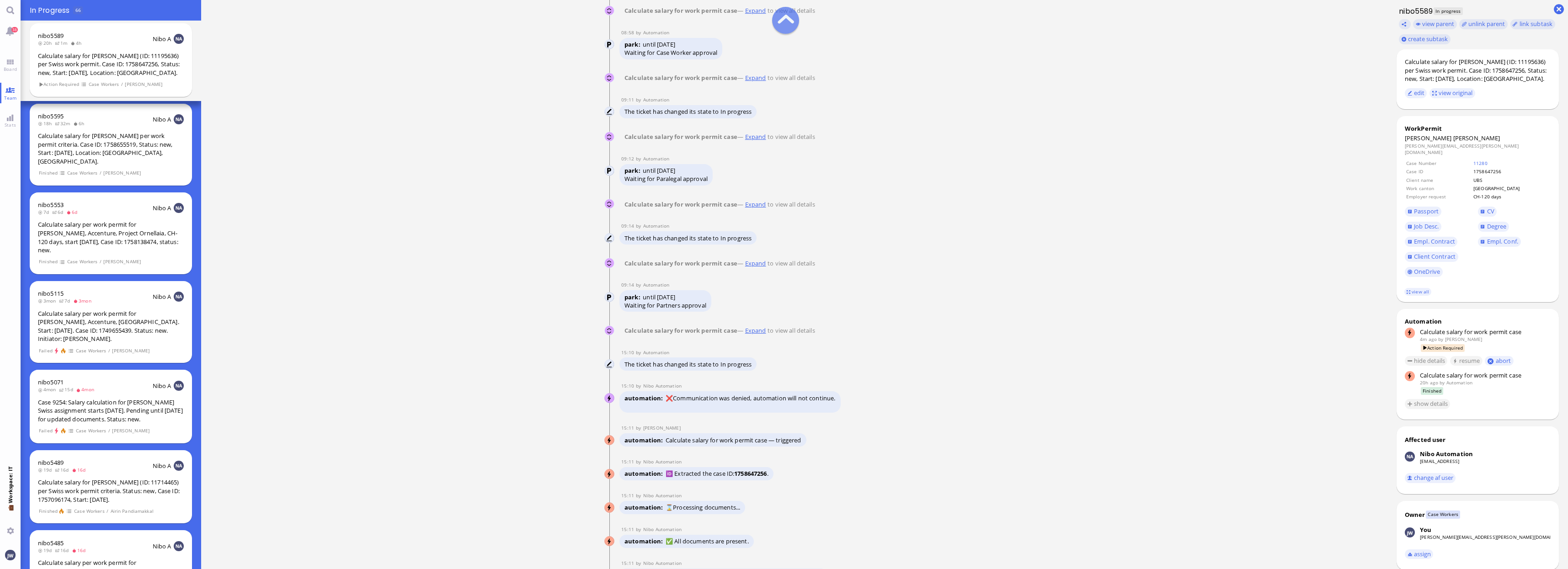
scroll to position [-1955, 0]
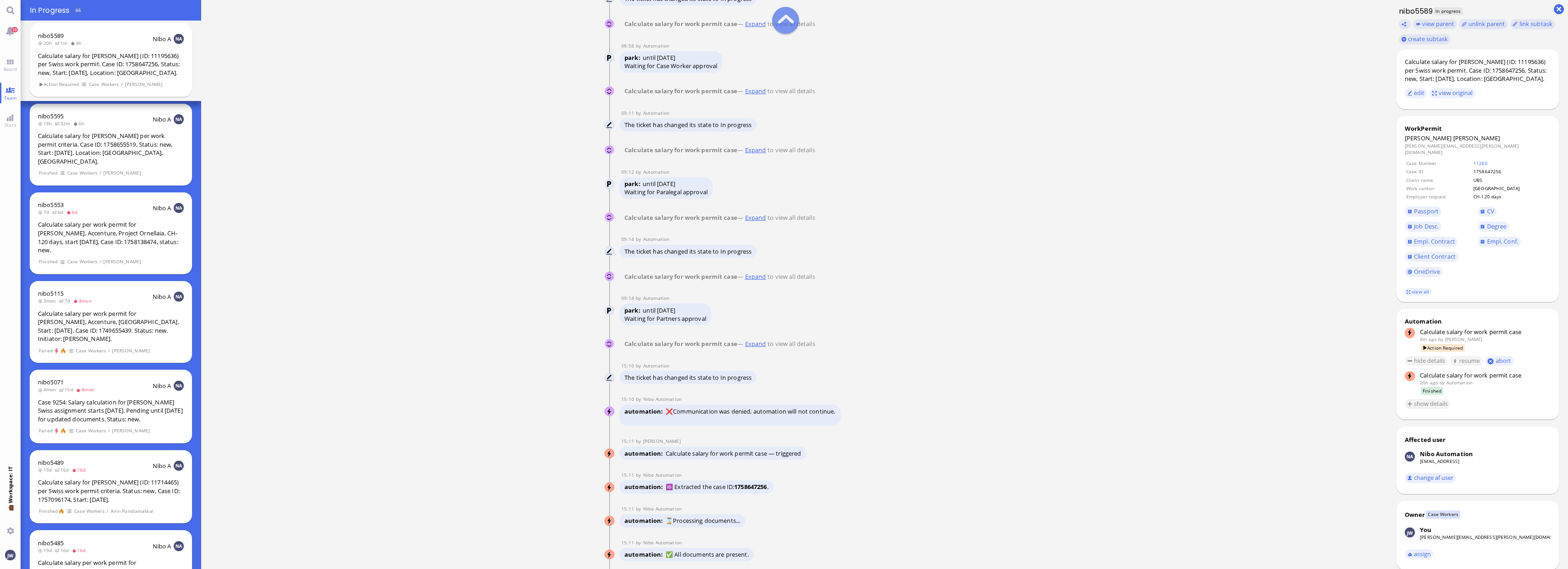
click at [763, 349] on div "Calculate salary for work permit case — Expand to view all details" at bounding box center [720, 344] width 201 height 13
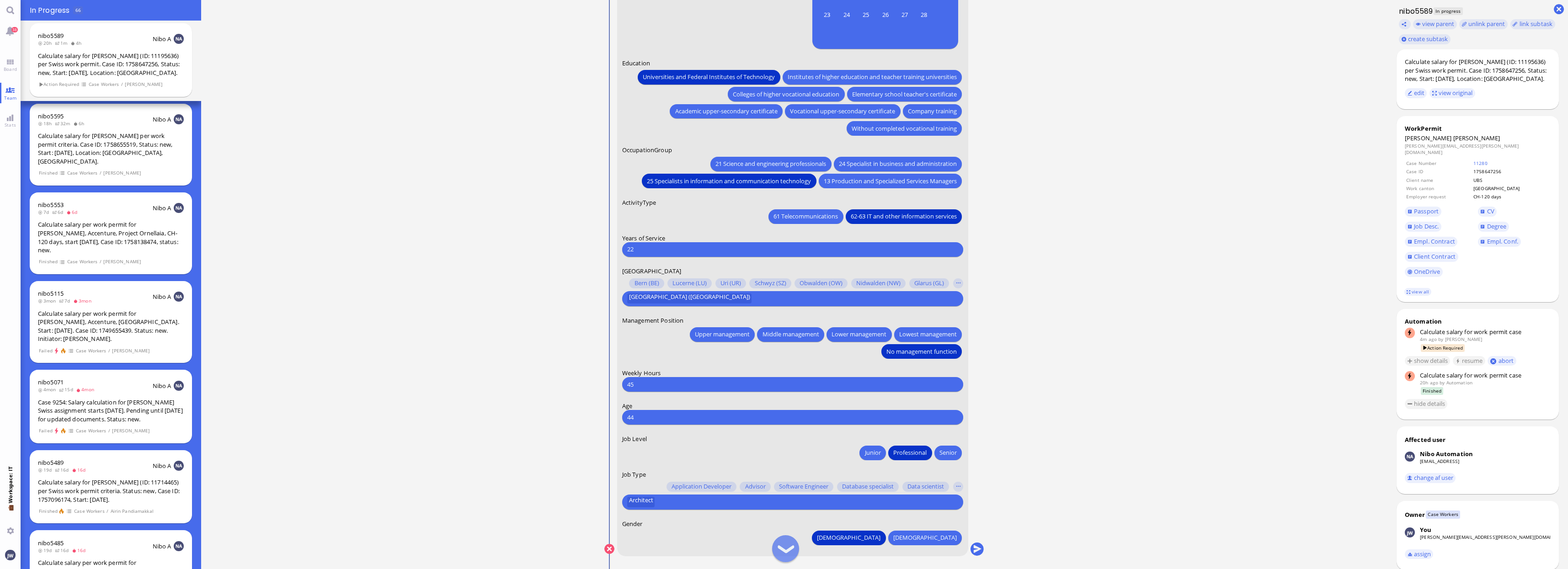
scroll to position [1, 0]
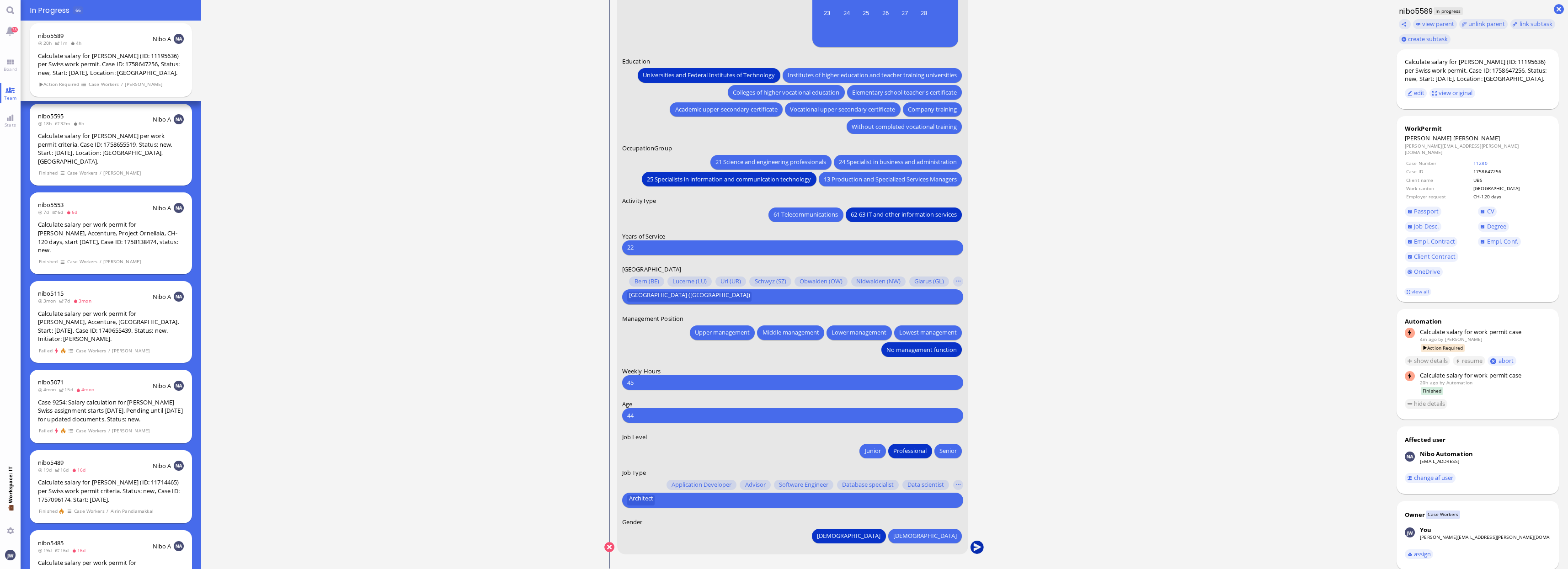
click at [978, 548] on button "submit" at bounding box center [977, 547] width 14 height 14
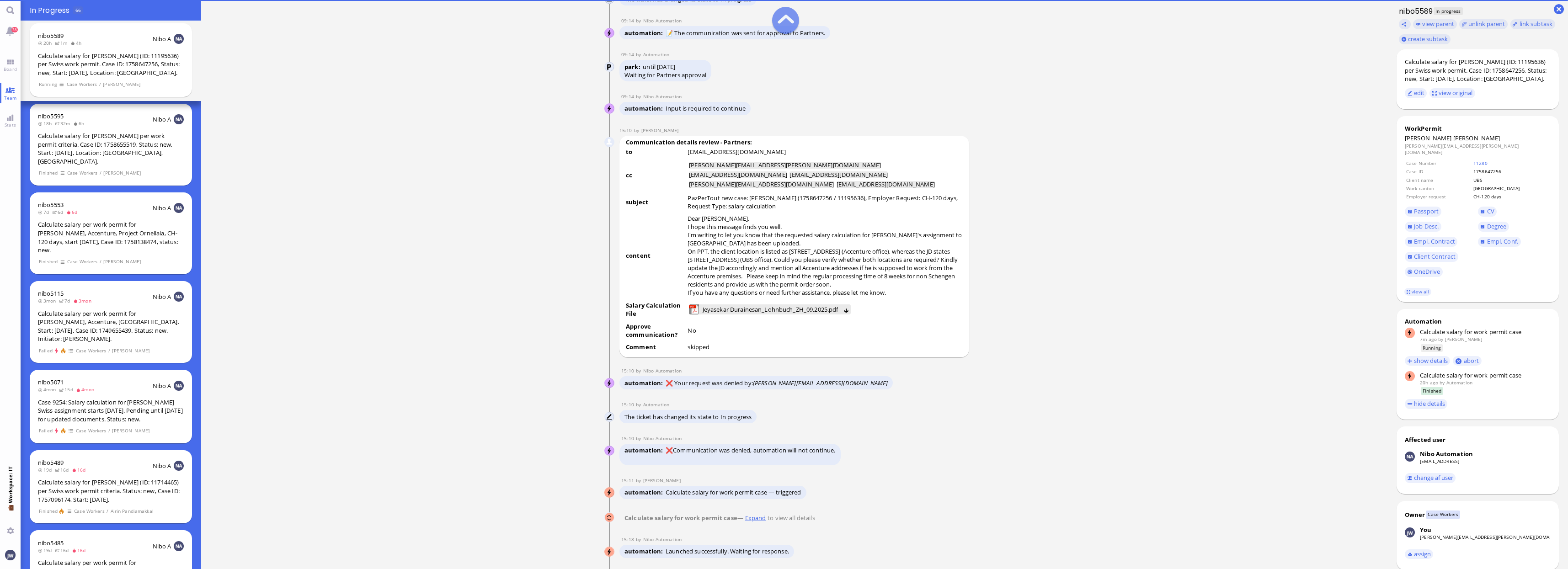
scroll to position [0, 0]
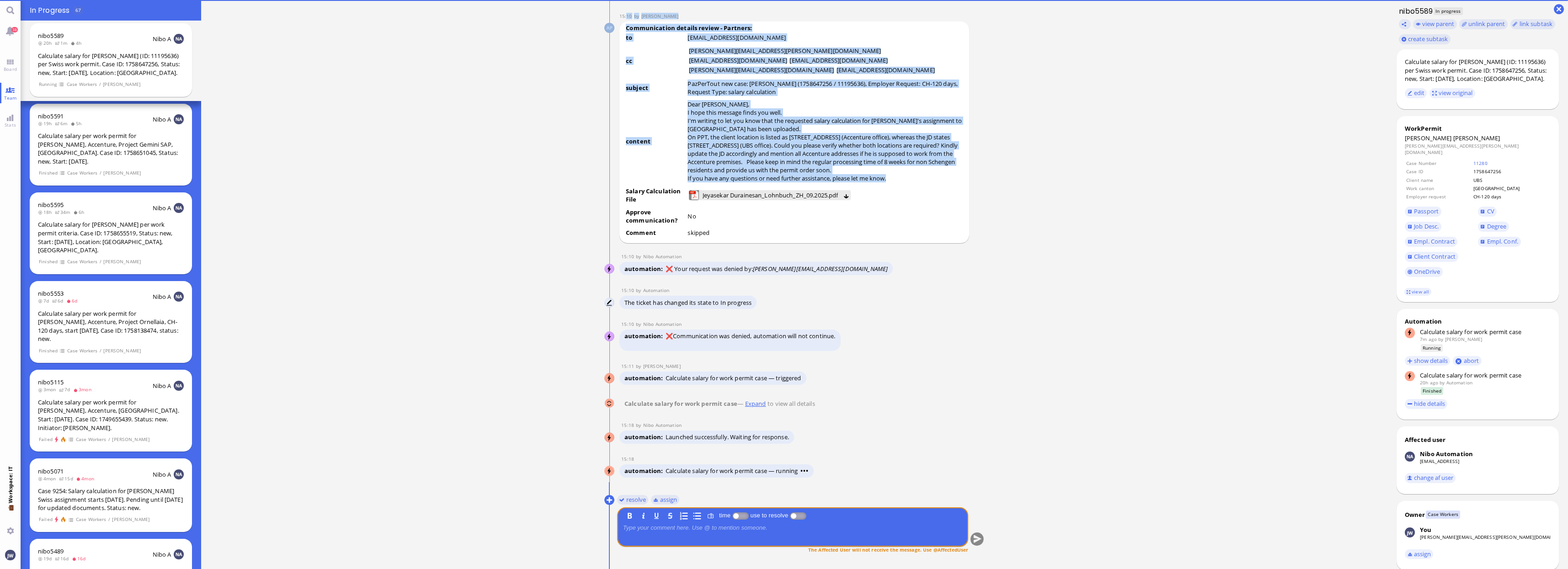
drag, startPoint x: 688, startPoint y: 104, endPoint x: 891, endPoint y: 180, distance: 216.8
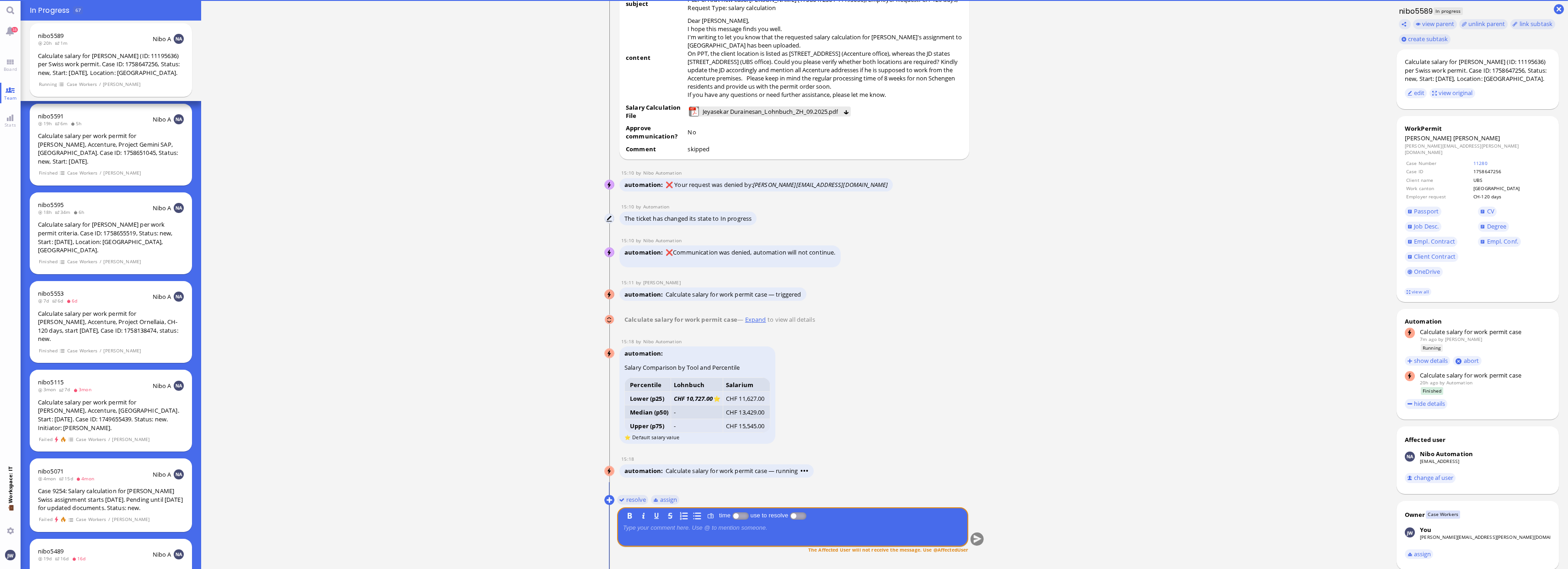
click at [893, 184] on div "automation ❌ Your request was denied by: [PERSON_NAME][EMAIL_ADDRESS][DOMAIN_NA…" at bounding box center [783, 186] width 327 height 15
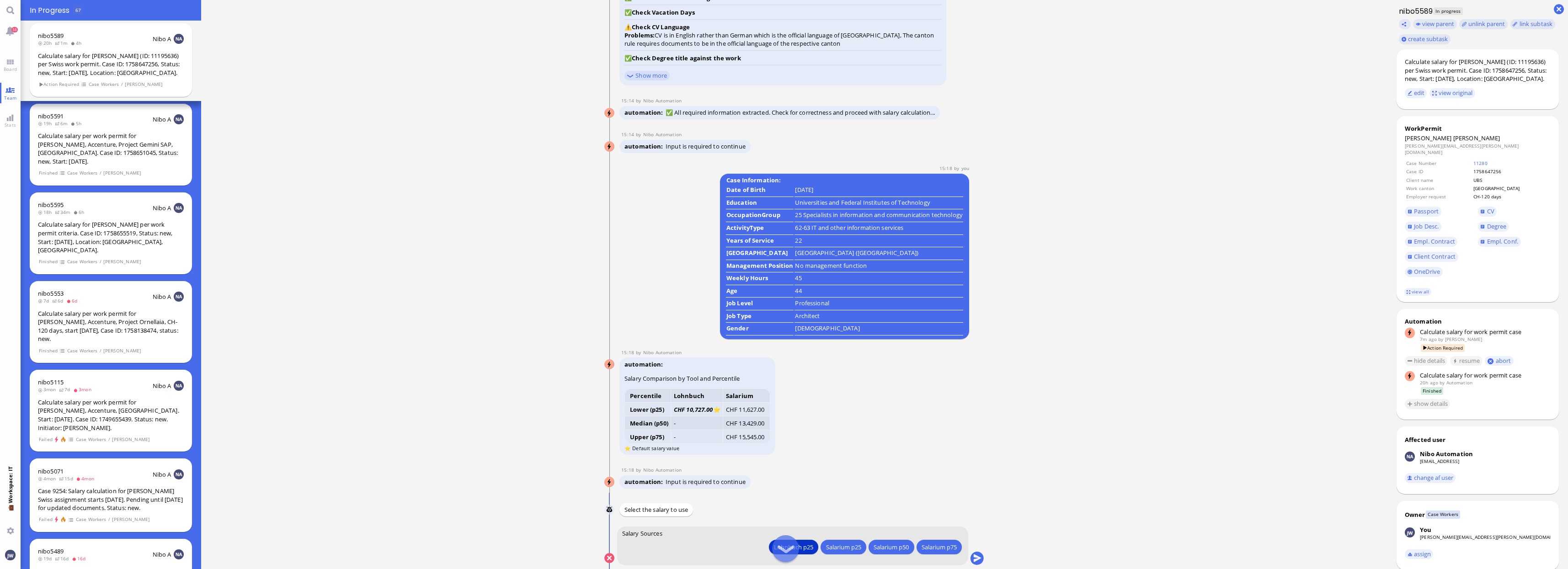
scroll to position [1, 0]
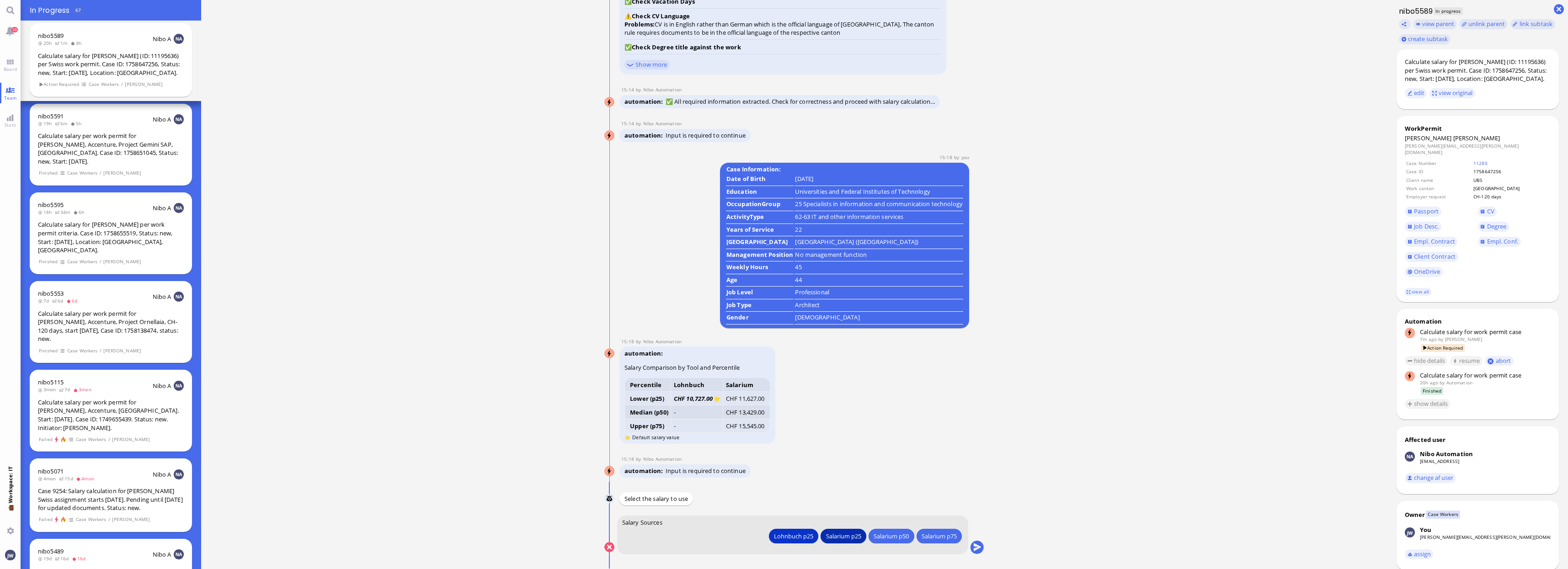
click at [831, 533] on div "Salarium p25" at bounding box center [843, 536] width 35 height 10
click at [975, 546] on button "submit" at bounding box center [977, 547] width 14 height 14
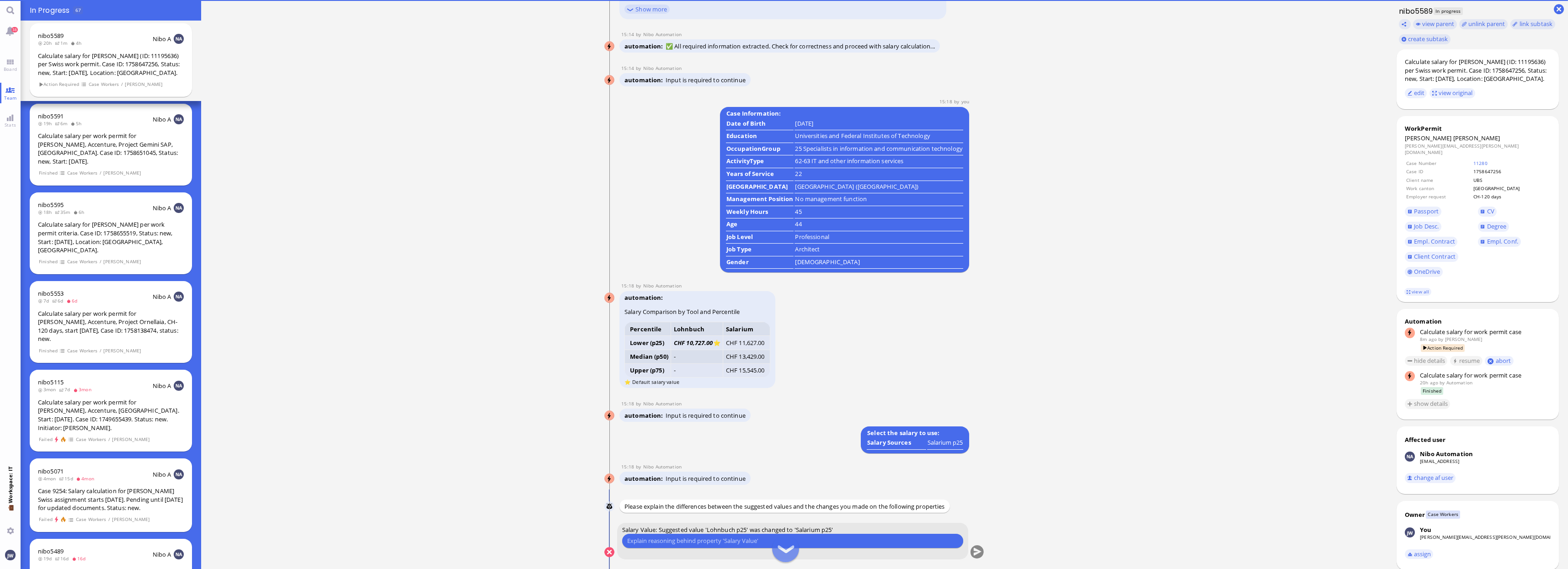
scroll to position [0, 0]
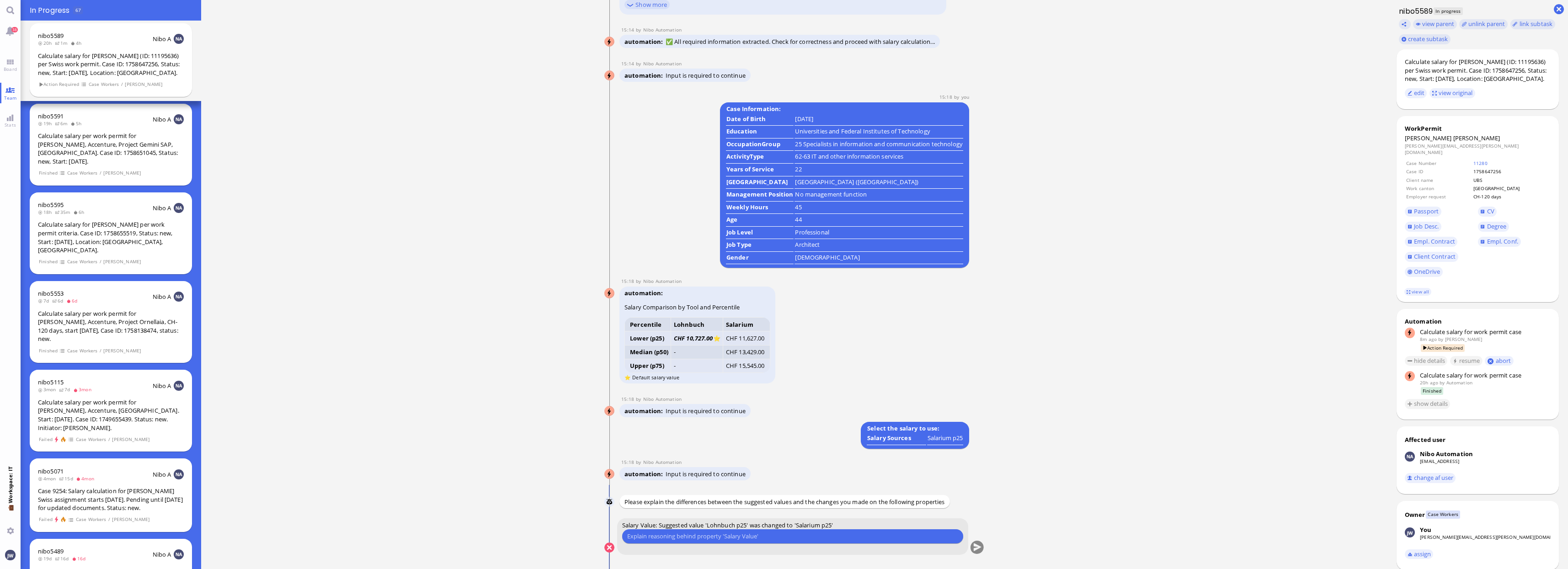
click at [702, 532] on input "text" at bounding box center [793, 536] width 331 height 10
type input "Profile isn't clear"
click at [977, 550] on button "submit" at bounding box center [977, 548] width 14 height 14
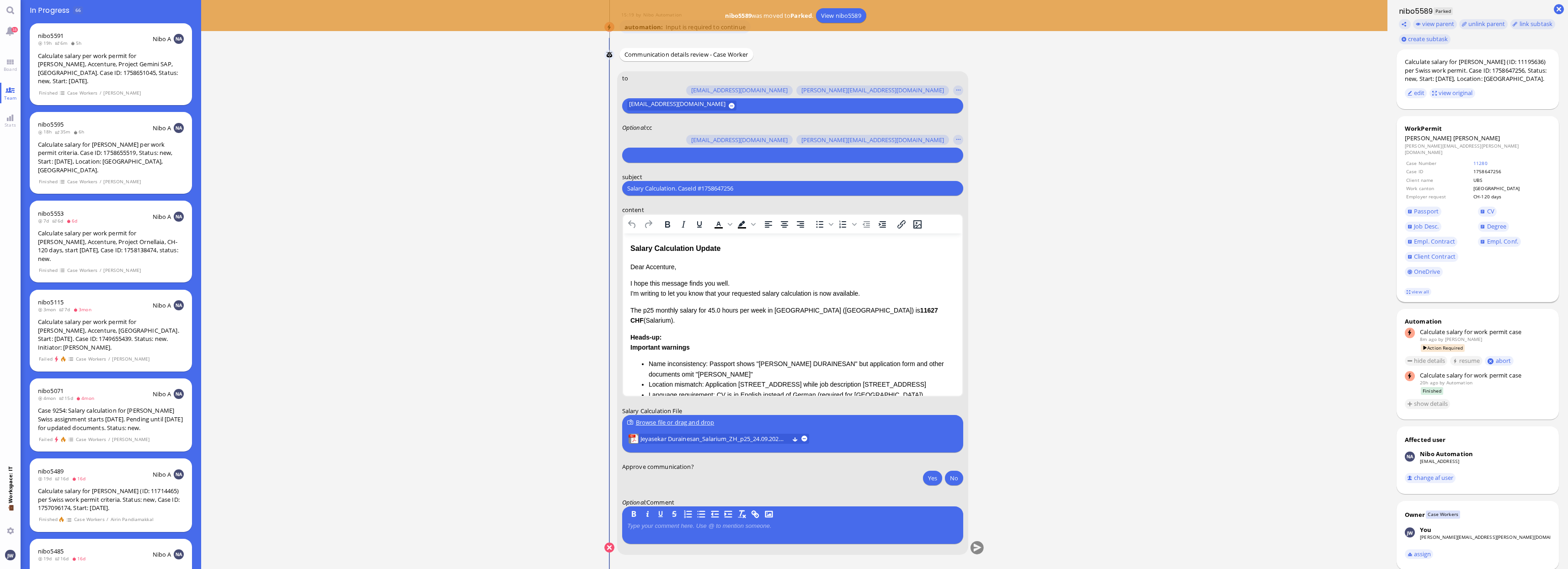
click at [1482, 137] on span "[PERSON_NAME]" at bounding box center [1476, 138] width 47 height 9
copy span "Durainesan"
click at [701, 186] on input "Salary Calculation. CaseId #1758647256" at bounding box center [793, 189] width 331 height 10
paste input "PazPerTout new case: [PERSON_NAME] (1758647256 / 11195636), Employer Request: C…"
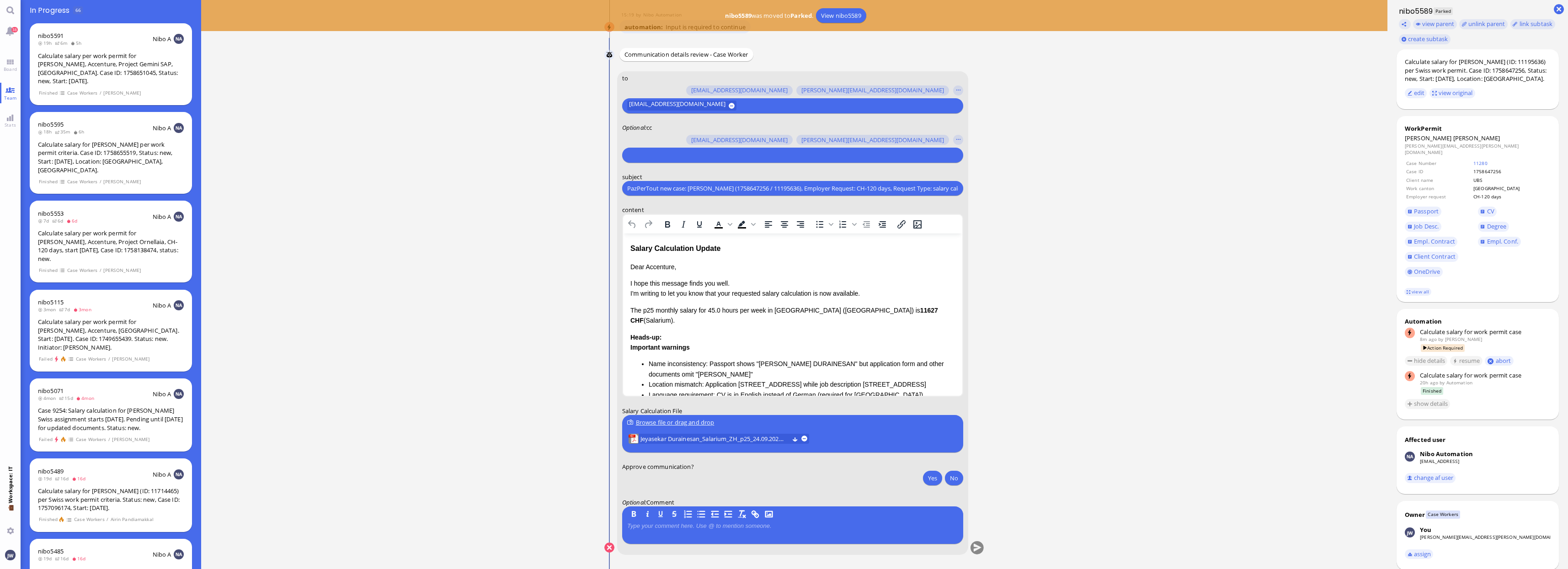
scroll to position [0, 62]
type input "PazPerTout new case: [PERSON_NAME] (1758647256 / 11195636), Employer Request: C…"
click at [662, 152] on input "text" at bounding box center [791, 155] width 329 height 10
type input "[PERSON_NAME]"
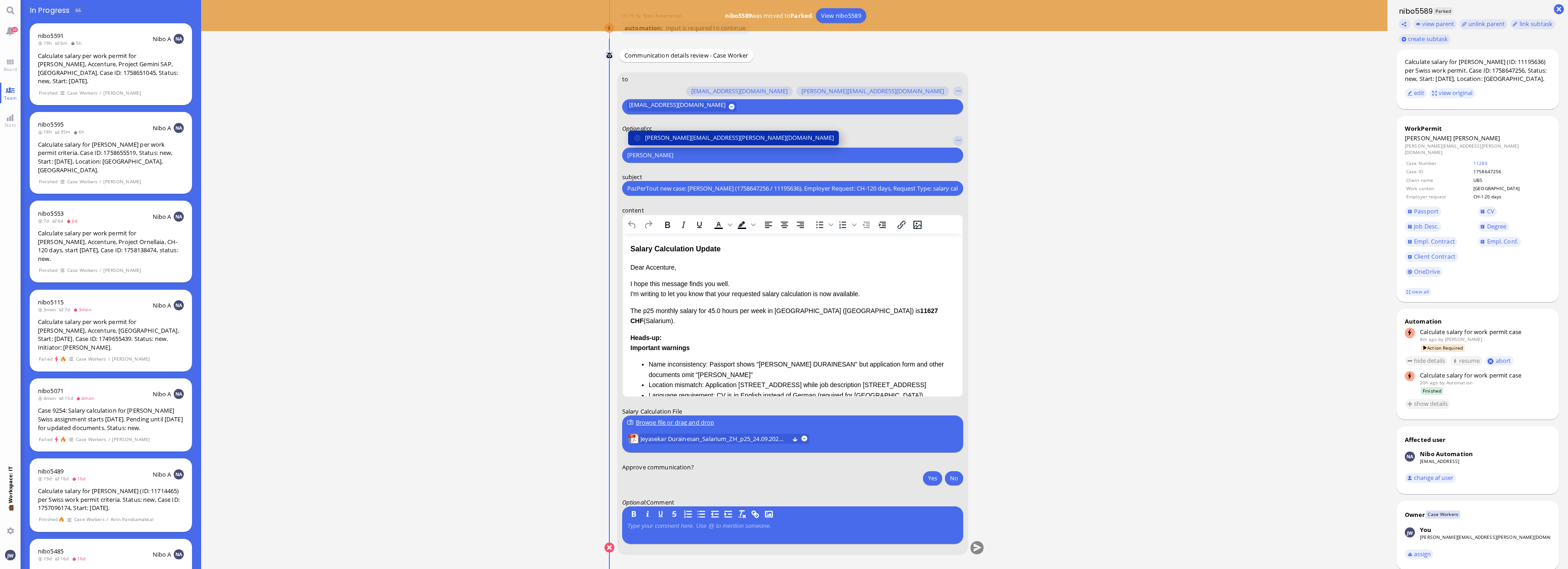
click at [672, 139] on span "[PERSON_NAME][EMAIL_ADDRESS][PERSON_NAME][DOMAIN_NAME]" at bounding box center [740, 138] width 189 height 10
type input "den"
click at [672, 139] on span "[EMAIL_ADDRESS][DOMAIN_NAME]" at bounding box center [693, 138] width 96 height 10
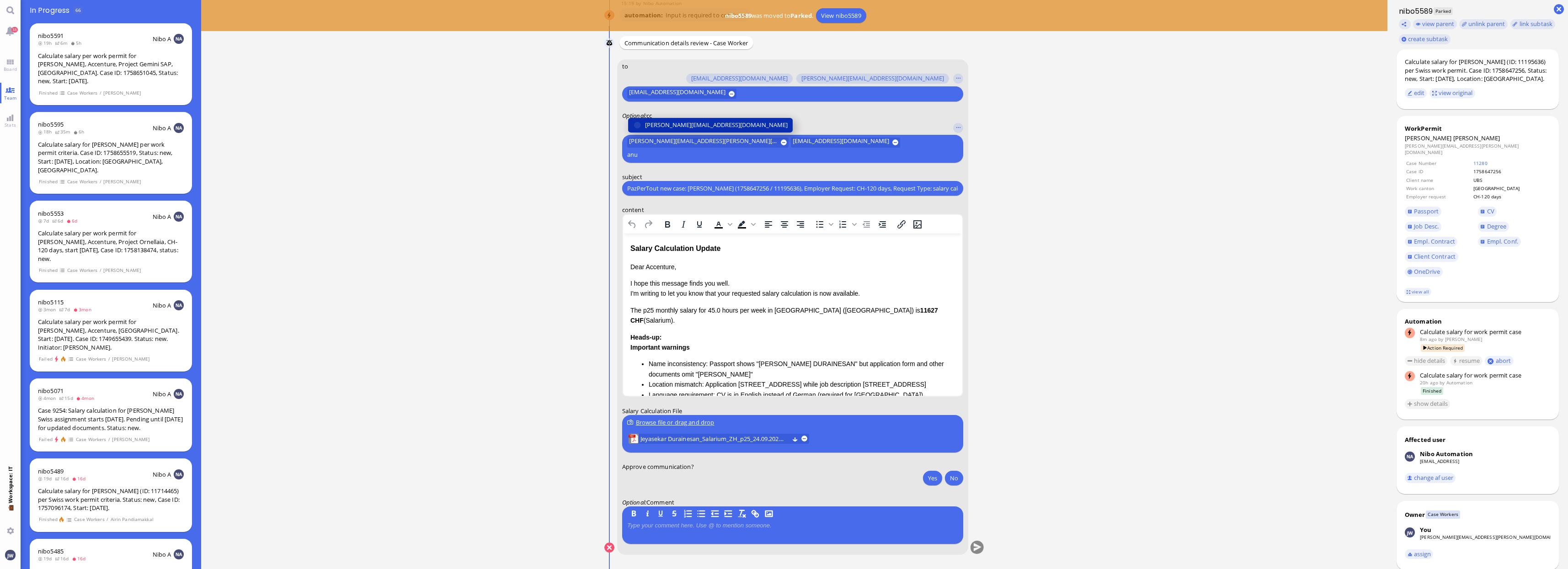
type input "anu"
click at [672, 130] on span "[PERSON_NAME][EMAIL_ADDRESS][DOMAIN_NAME]" at bounding box center [716, 125] width 142 height 10
type input "fabi"
click at [676, 124] on span "[EMAIL_ADDRESS][DOMAIN_NAME]" at bounding box center [693, 125] width 96 height 10
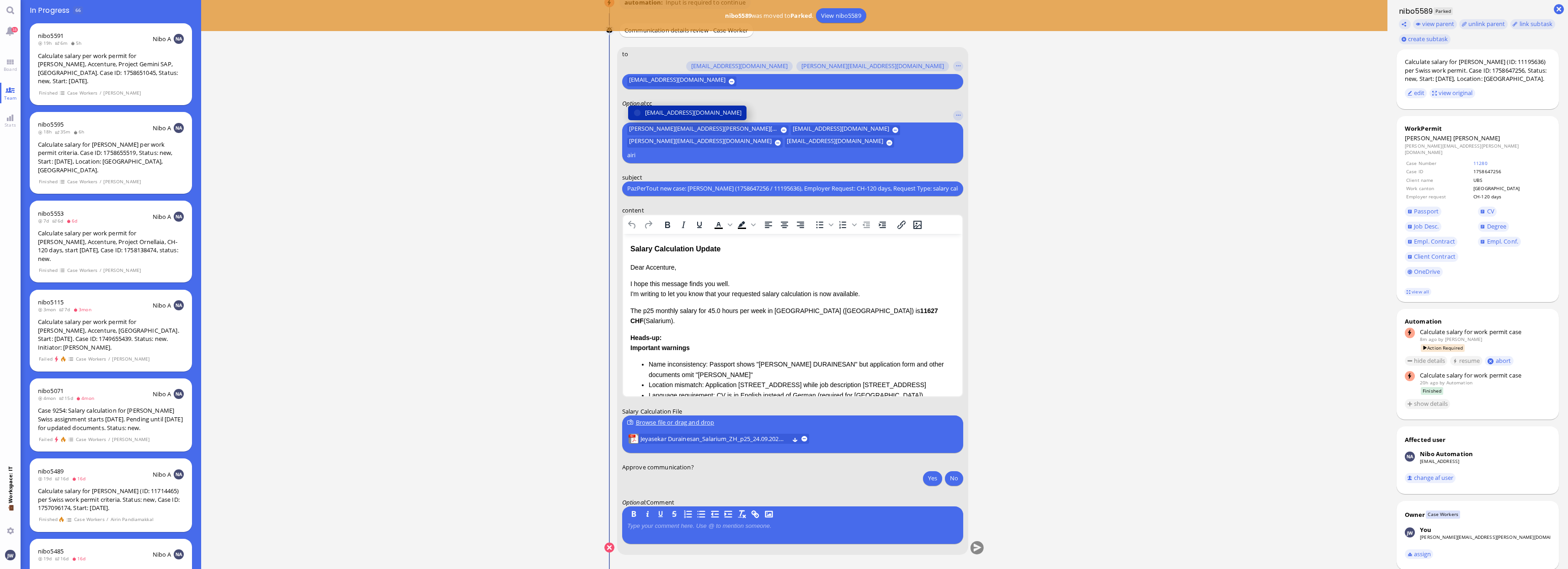
type input "airi"
click at [676, 117] on span "[EMAIL_ADDRESS][DOMAIN_NAME]" at bounding box center [693, 113] width 96 height 10
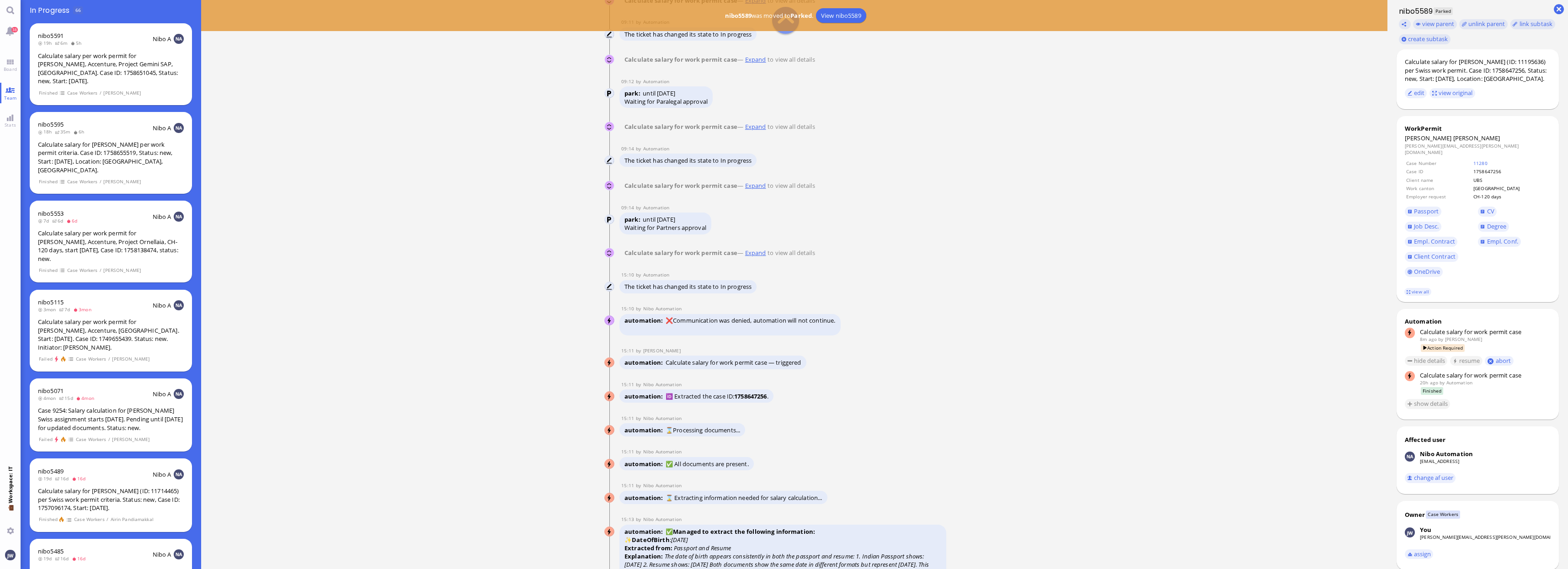
scroll to position [-2228, 0]
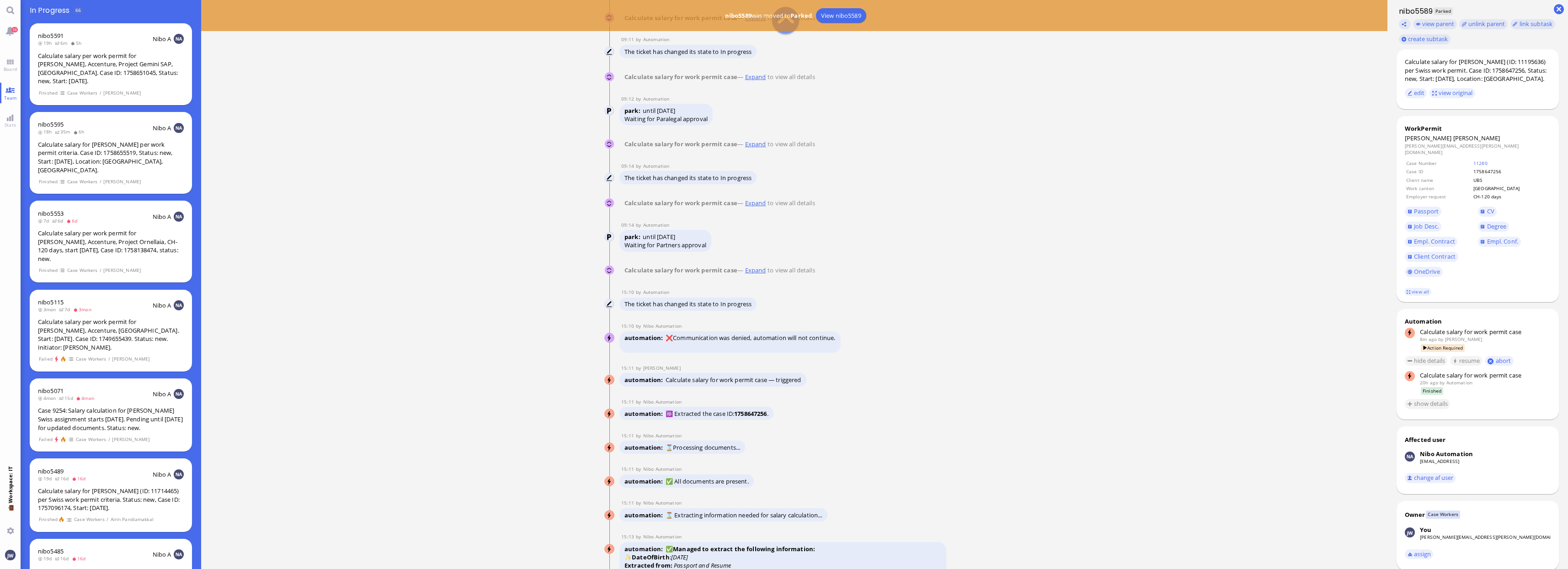
click at [755, 271] on link "Expand" at bounding box center [755, 270] width 24 height 9
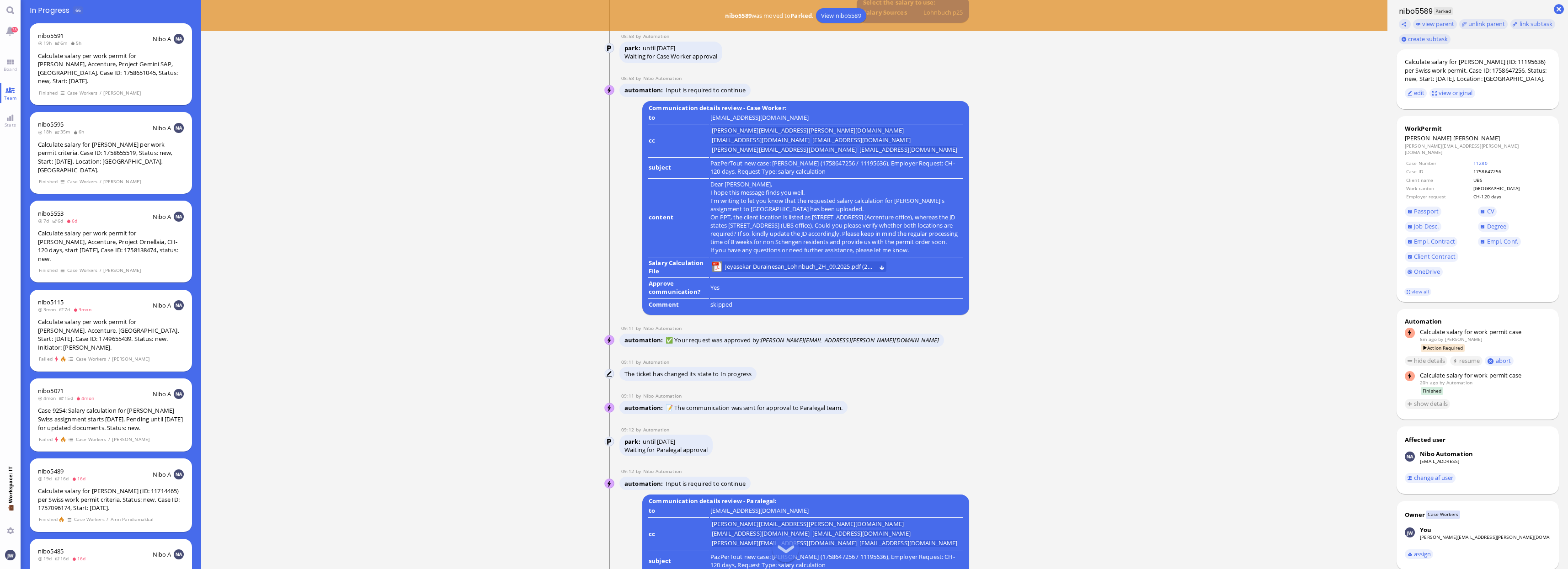
scroll to position [-1370, 0]
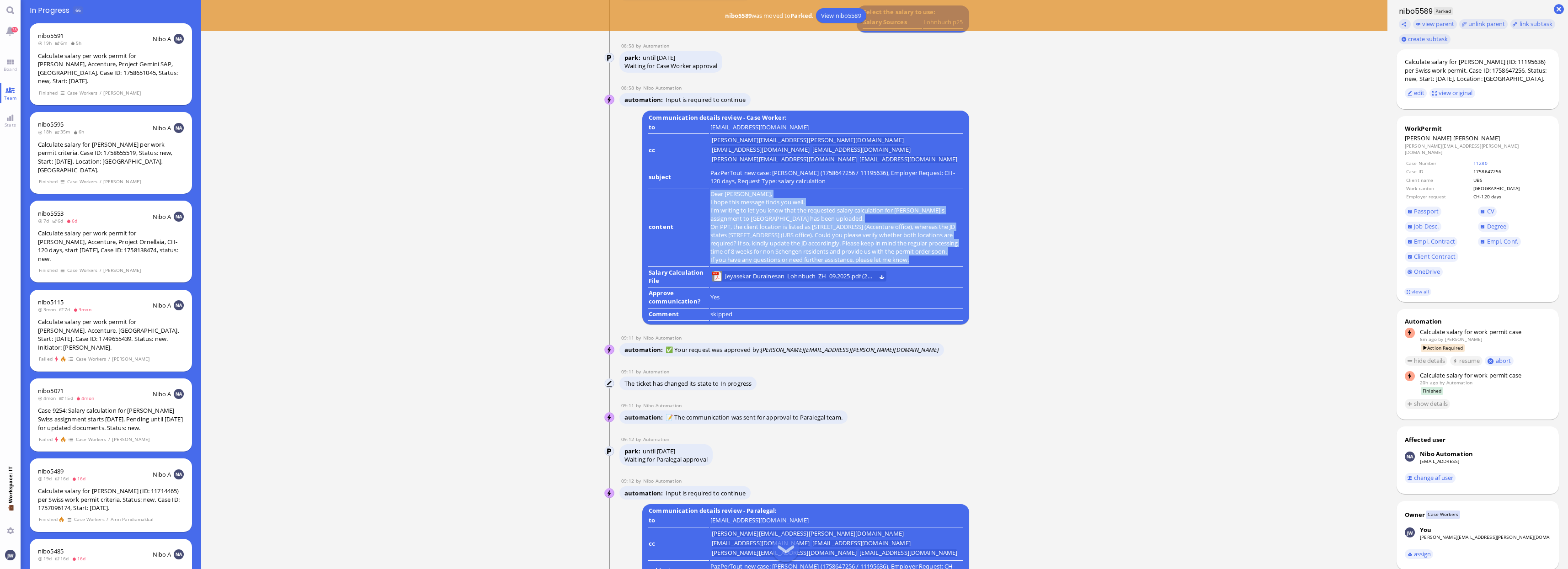
drag, startPoint x: 712, startPoint y: 176, endPoint x: 921, endPoint y: 252, distance: 222.4
click at [921, 252] on div "Dear [PERSON_NAME], I hope this message finds you well. I'm writing to let you …" at bounding box center [836, 227] width 253 height 74
copy div "Dear [PERSON_NAME], I hope this message finds you well. I'm writing to let you …"
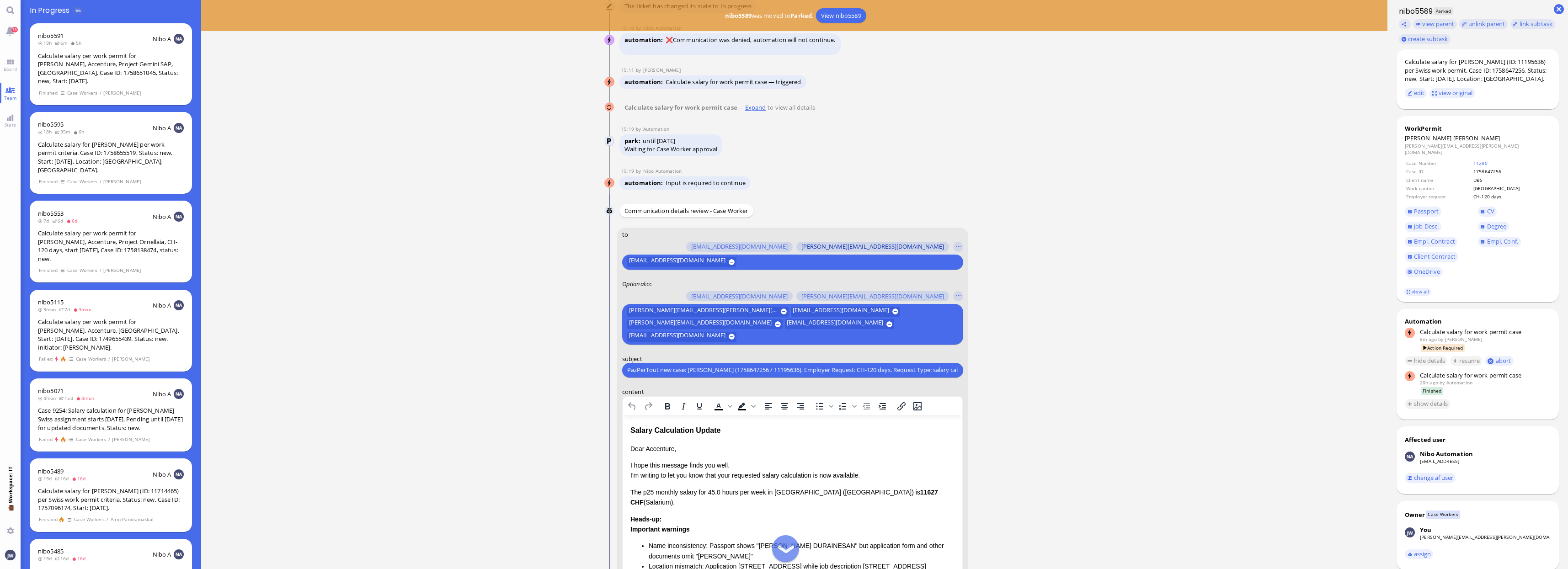
scroll to position [1, 0]
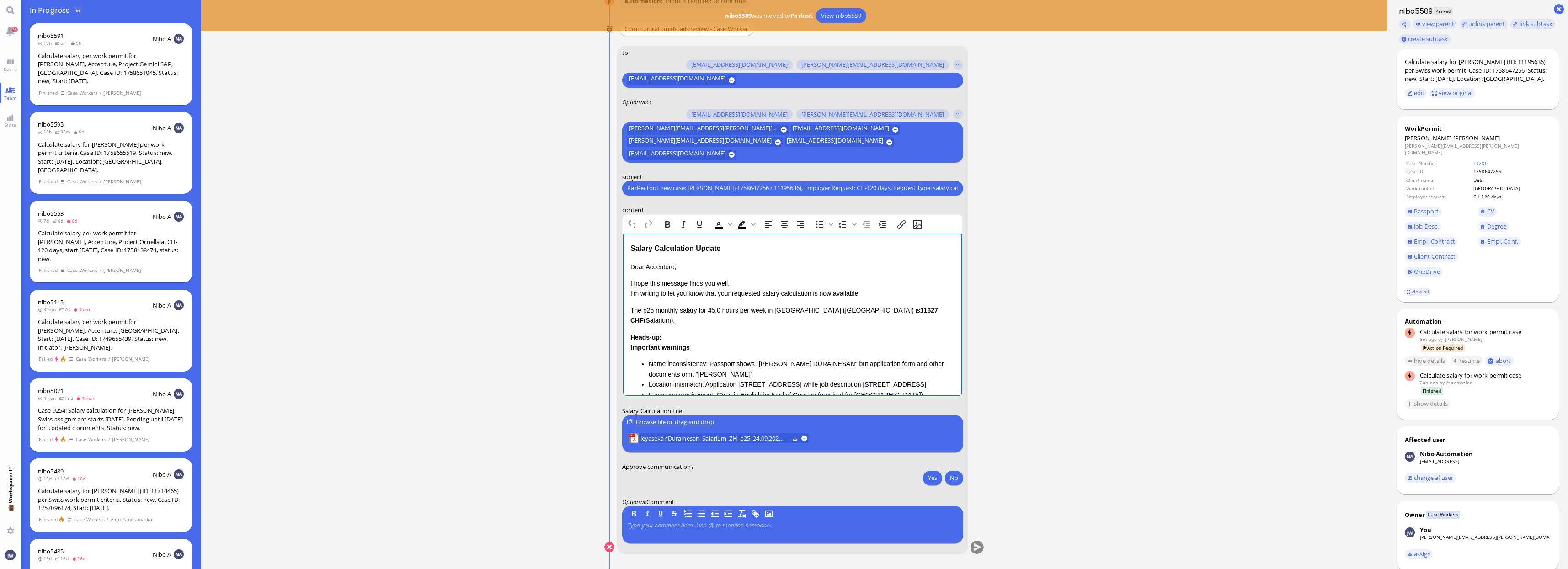
click at [648, 256] on div "Salary Calculation Update Dear Accenture, I hope this message finds you well. I…" at bounding box center [792, 357] width 324 height 230
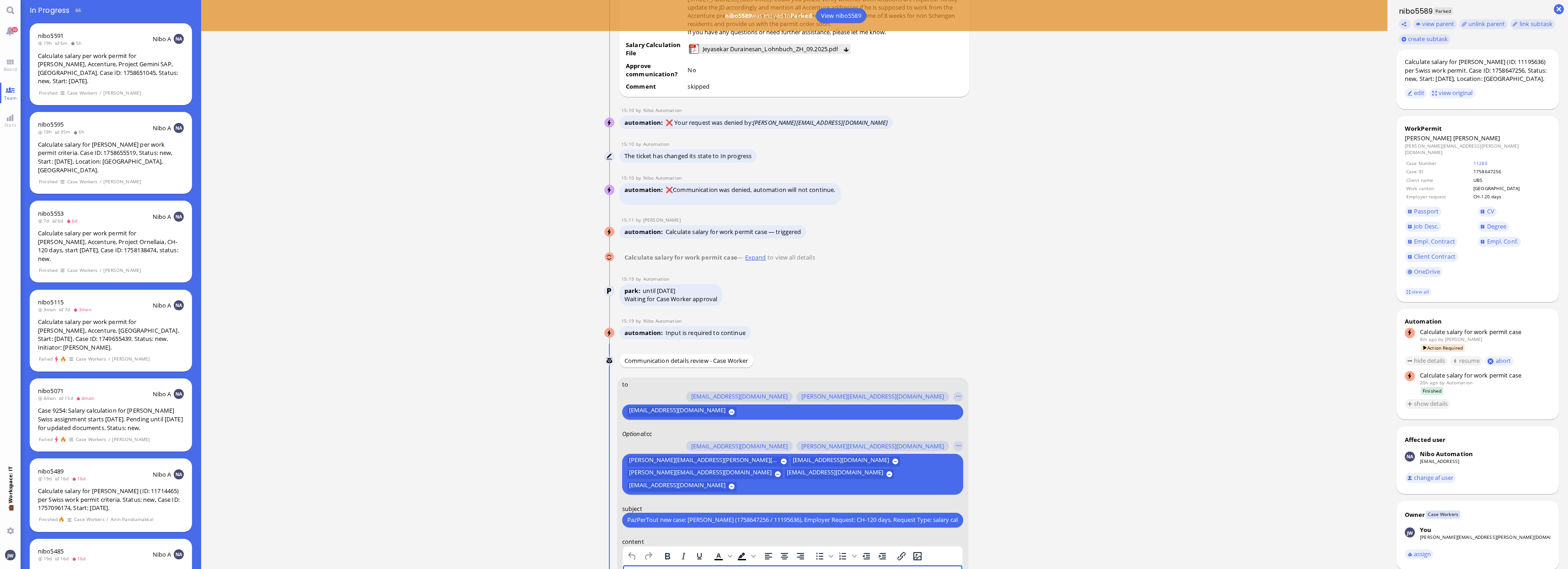
scroll to position [-343, 0]
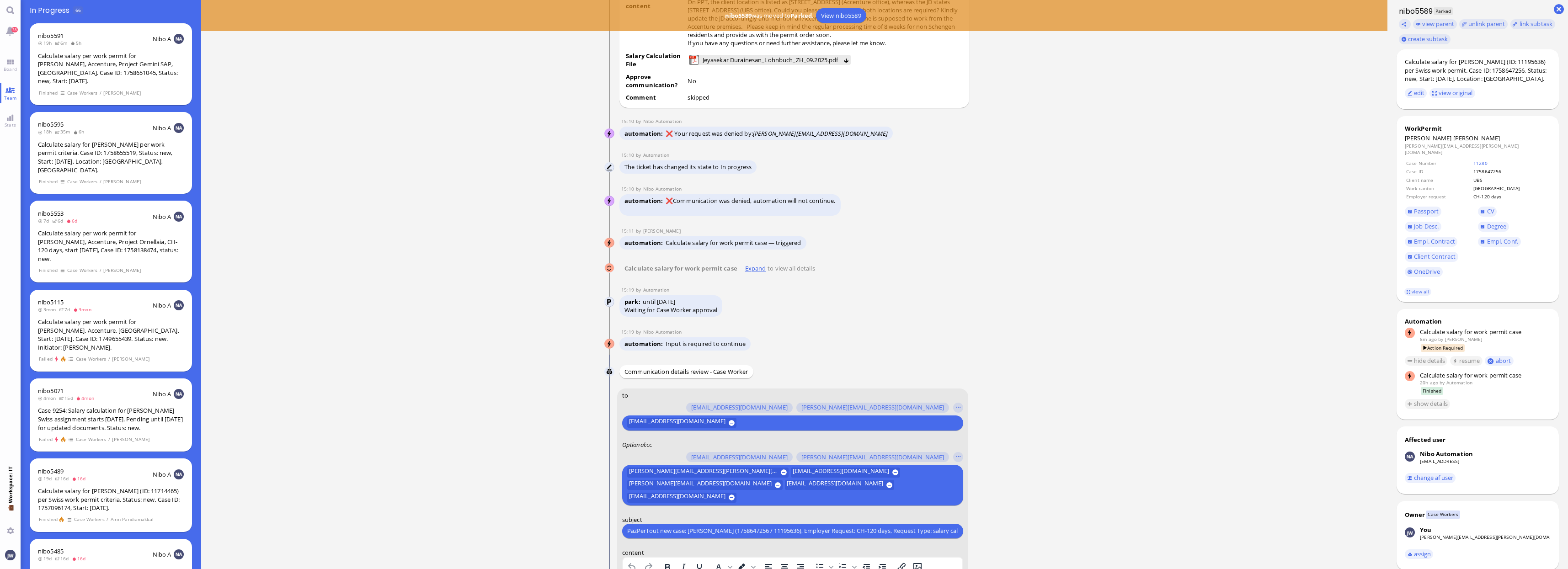
drag, startPoint x: 746, startPoint y: 722, endPoint x: 651, endPoint y: 363, distance: 371.4
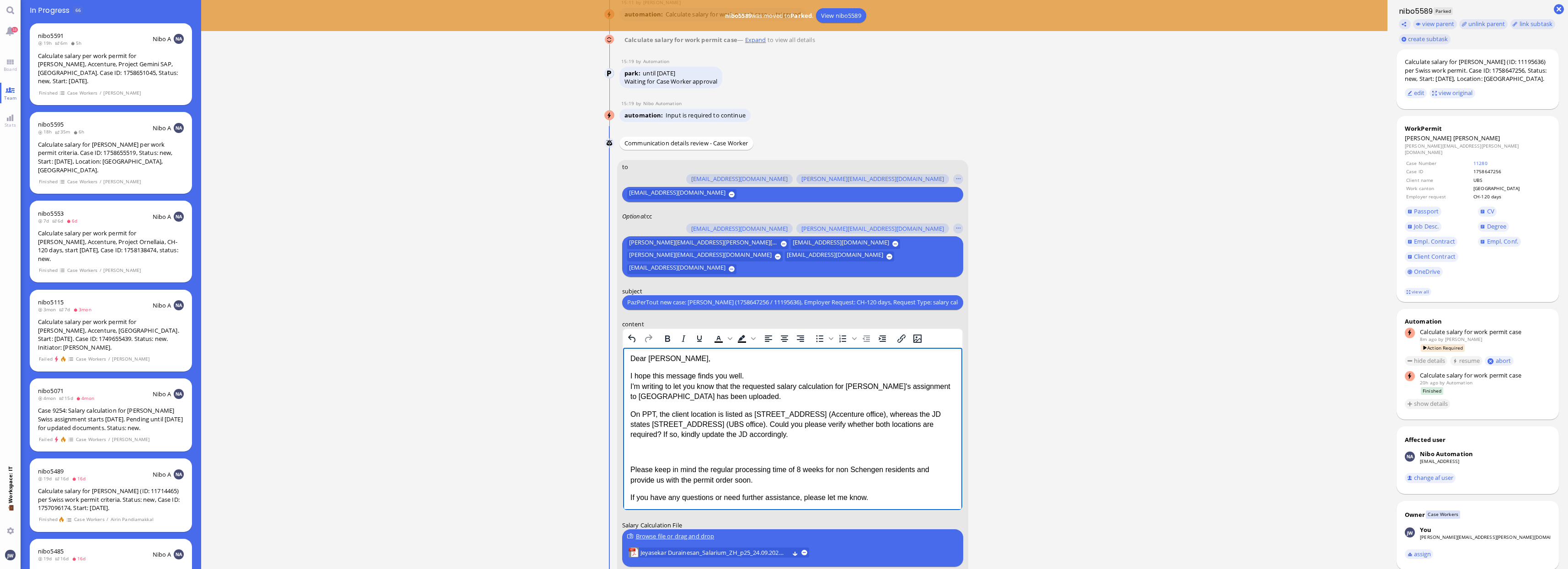
scroll to position [-57, 0]
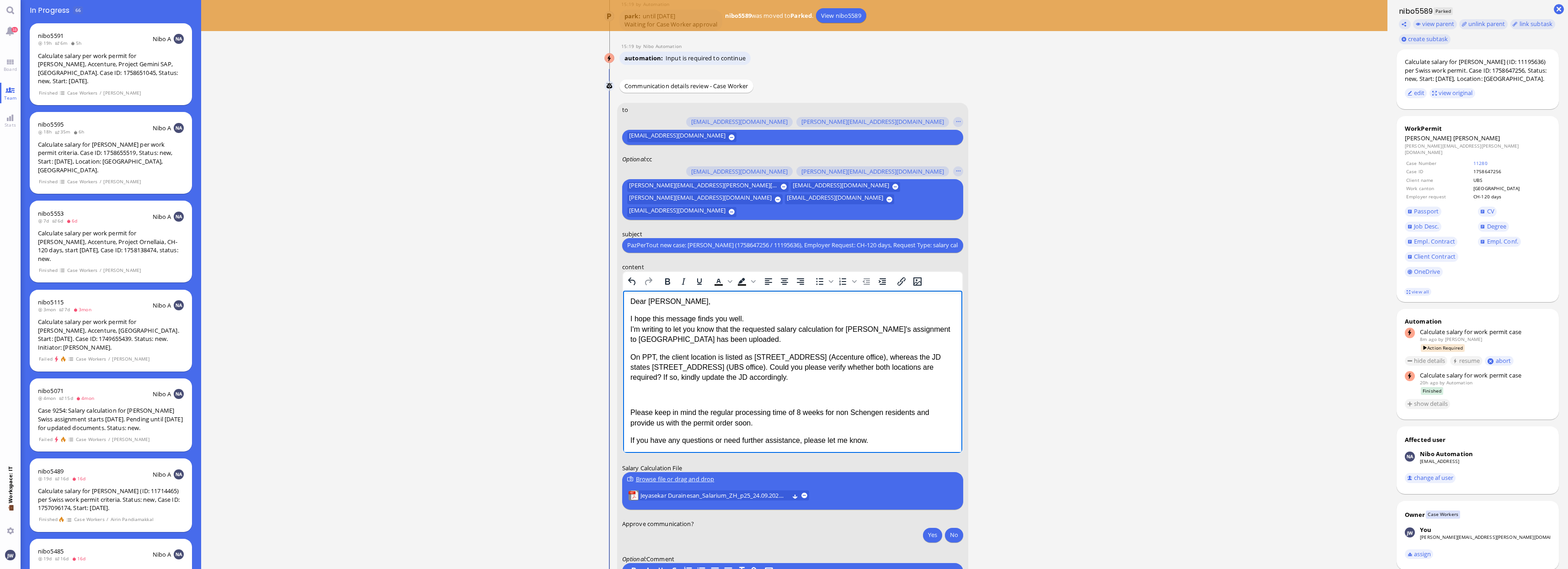
click at [664, 391] on p "Rich Text Area. Press ALT-0 for help." at bounding box center [792, 395] width 324 height 10
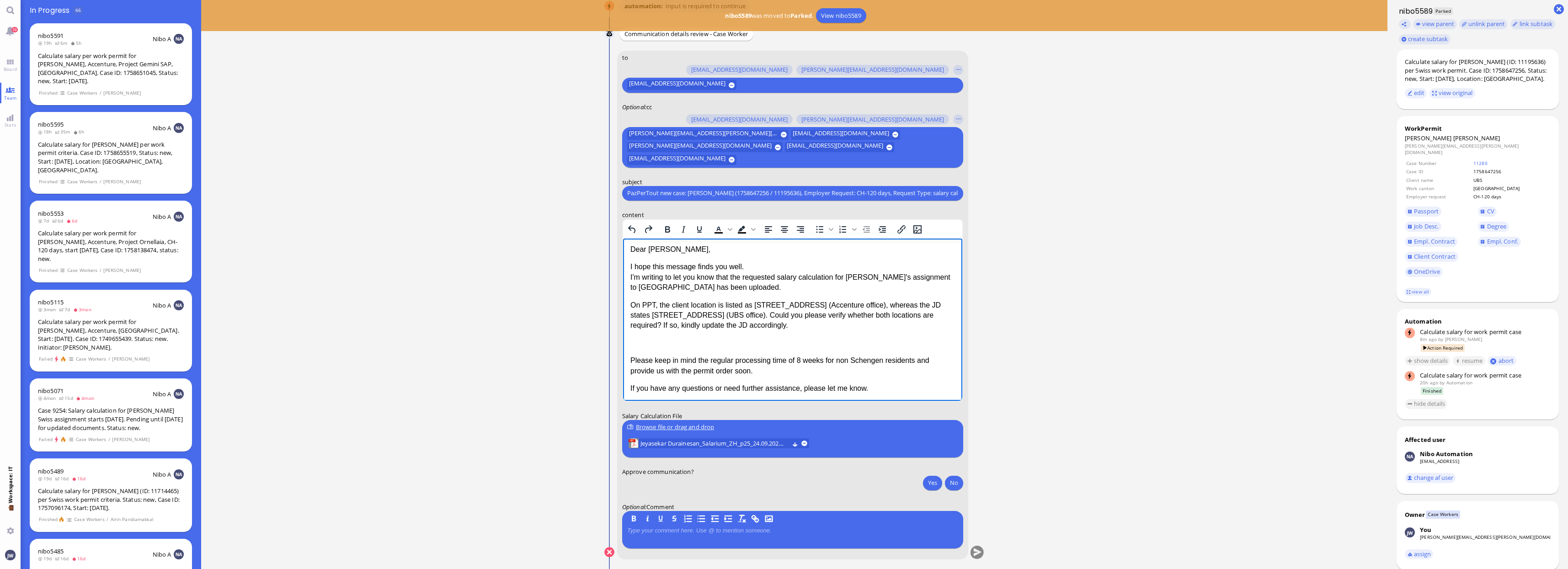
scroll to position [1, 0]
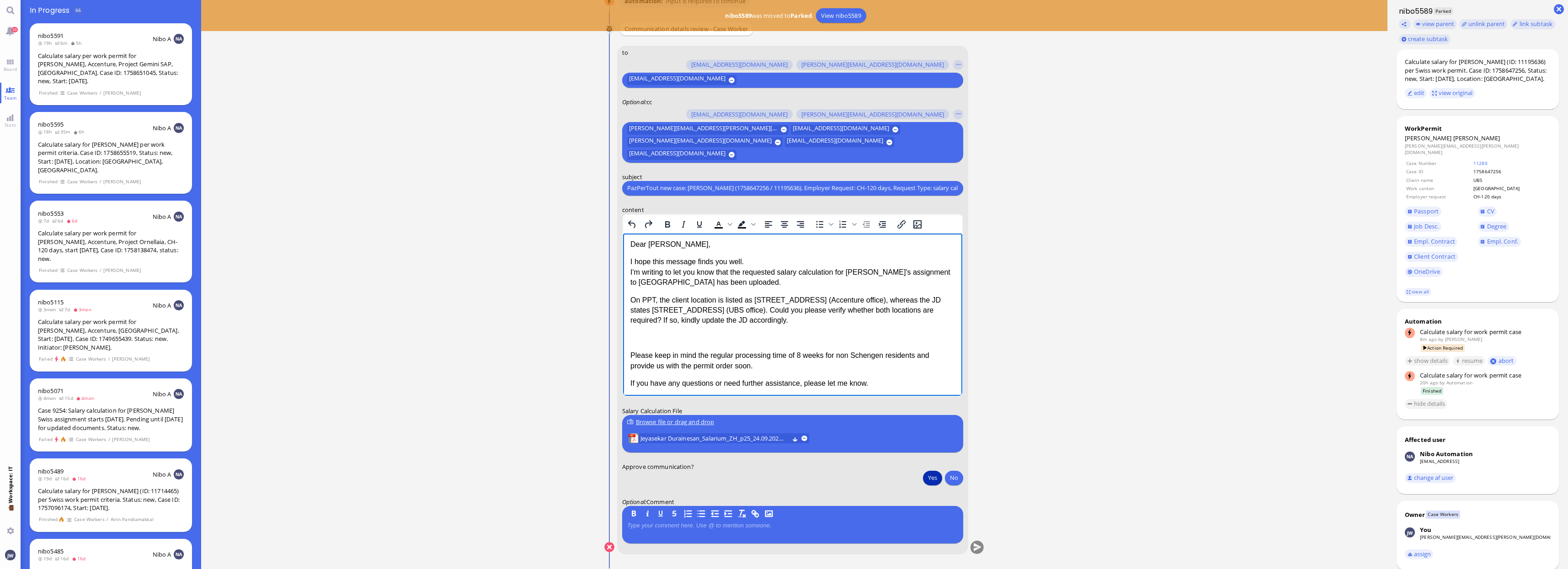
click at [934, 478] on button "Yes" at bounding box center [933, 478] width 19 height 15
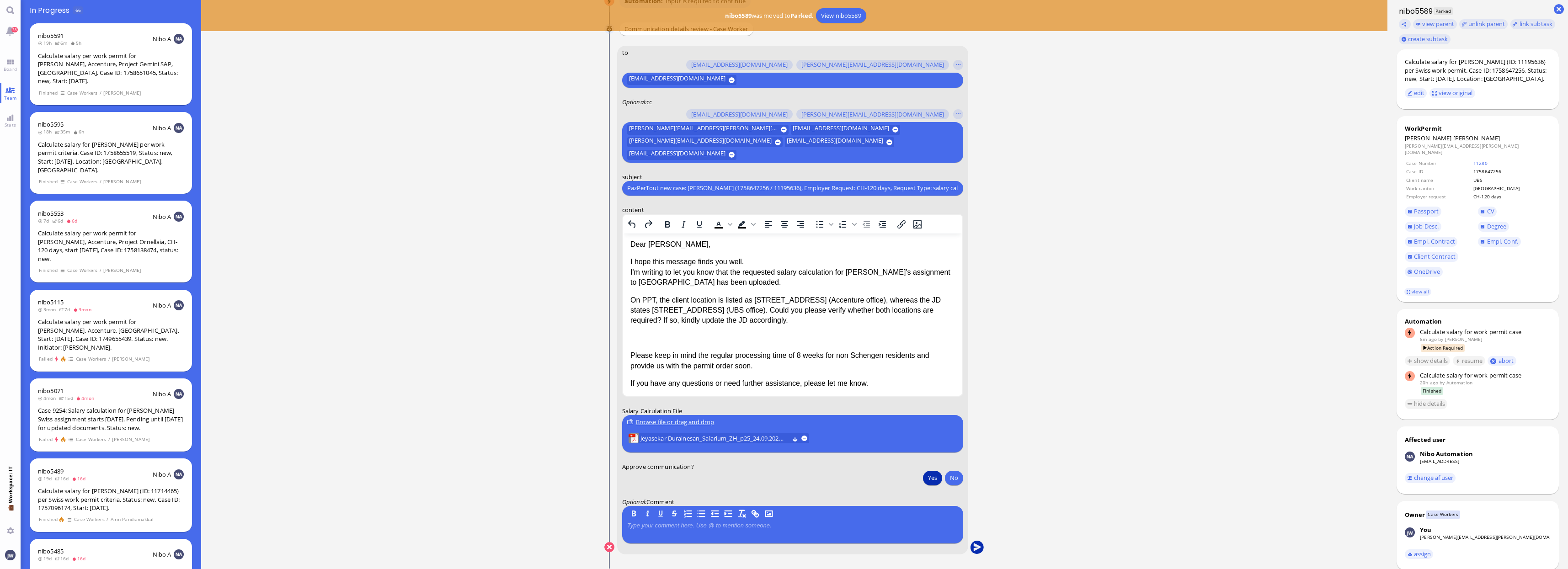
click at [978, 545] on button "submit" at bounding box center [977, 547] width 14 height 14
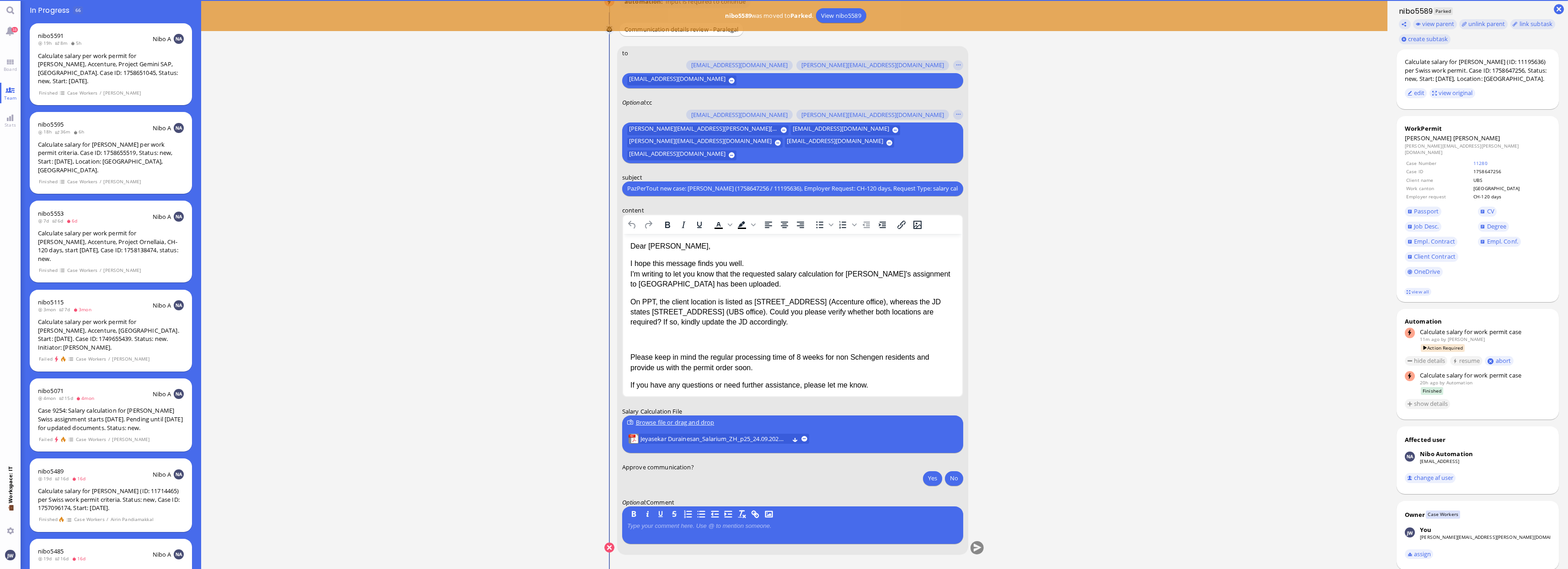
scroll to position [0, 0]
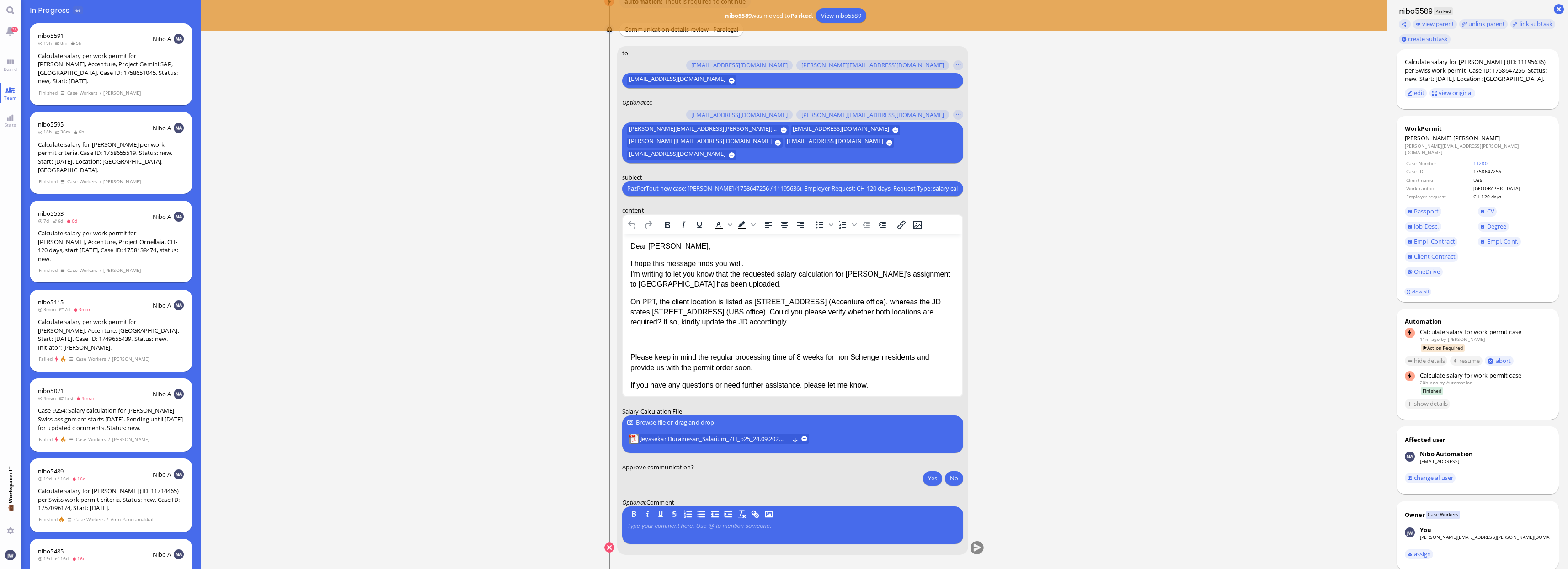
click at [1254, 542] on ticket "[DATE] 19:23 by Automation Automation Calculate eligible salary for work permit…" at bounding box center [794, 284] width 1186 height 569
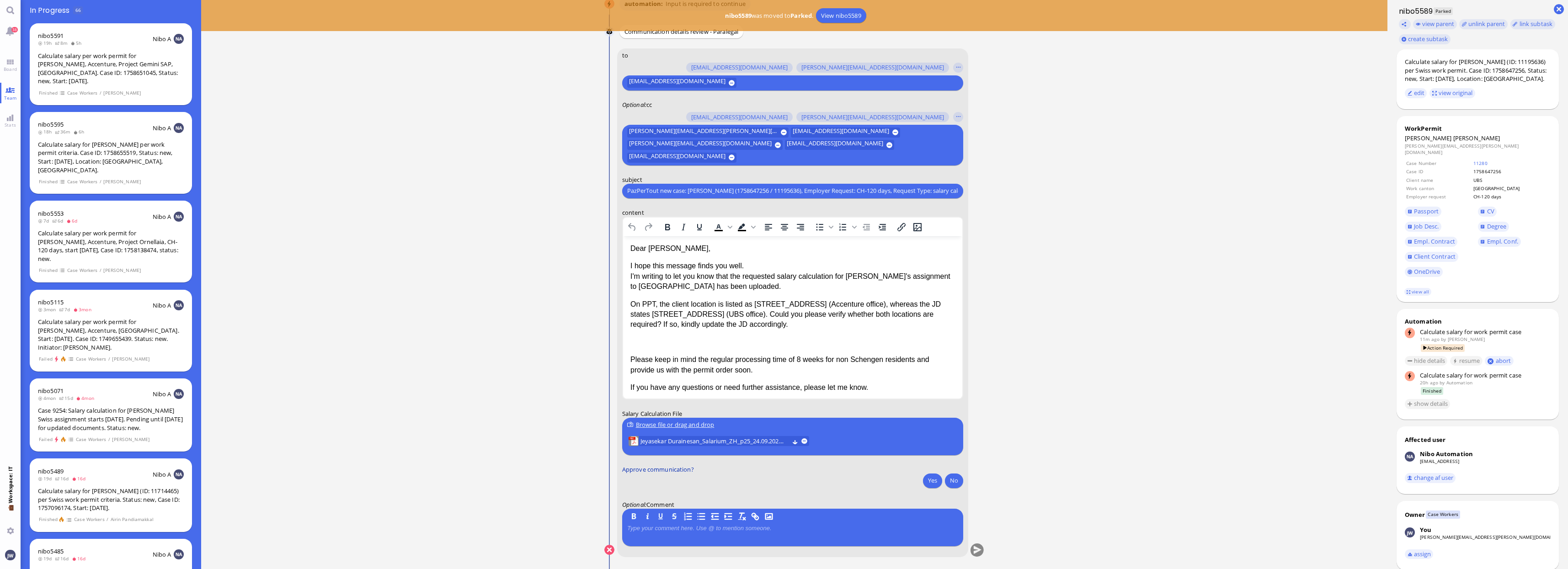
scroll to position [1, 0]
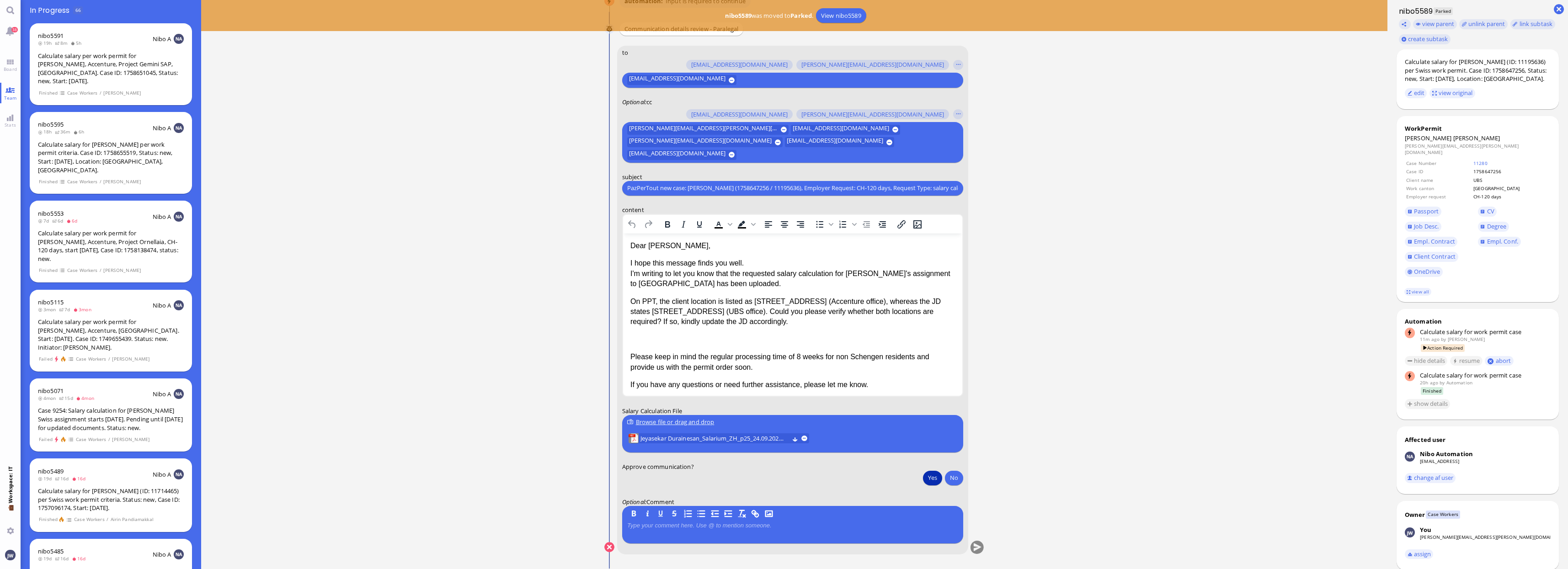
click at [924, 481] on button "Yes" at bounding box center [933, 478] width 19 height 15
click at [978, 545] on button "submit" at bounding box center [977, 547] width 14 height 14
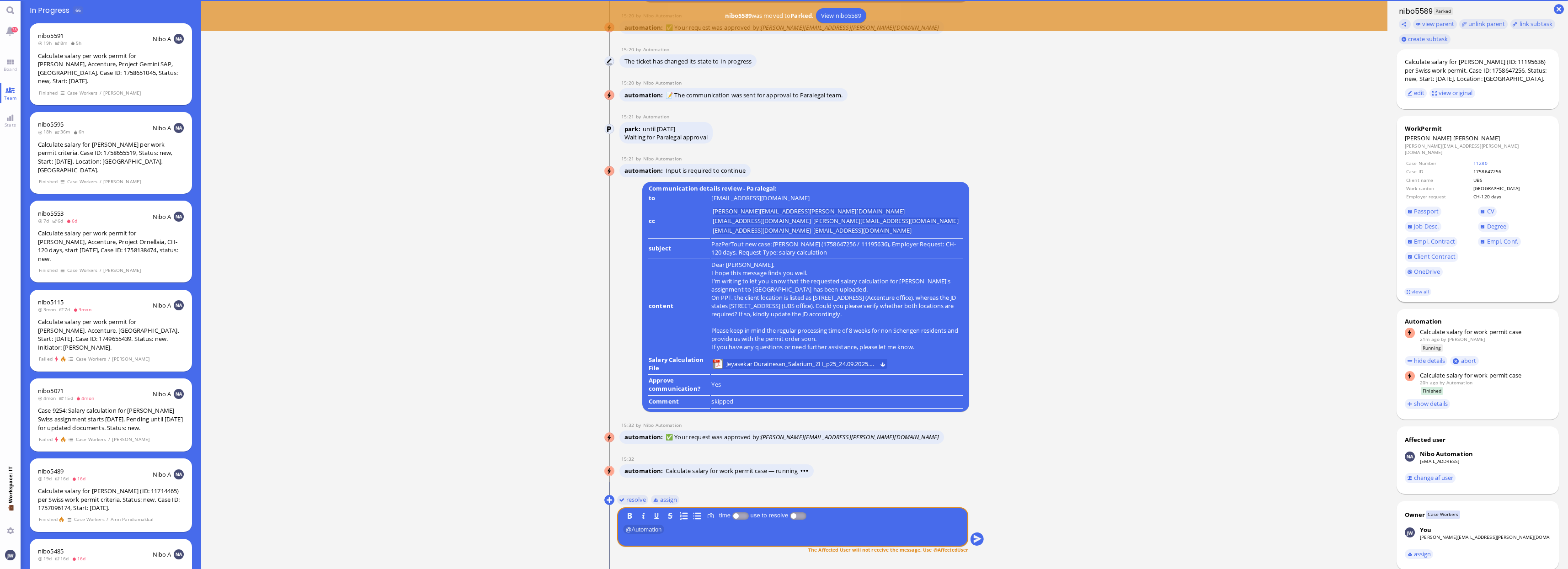
click at [1472, 135] on span "[PERSON_NAME]" at bounding box center [1476, 138] width 47 height 9
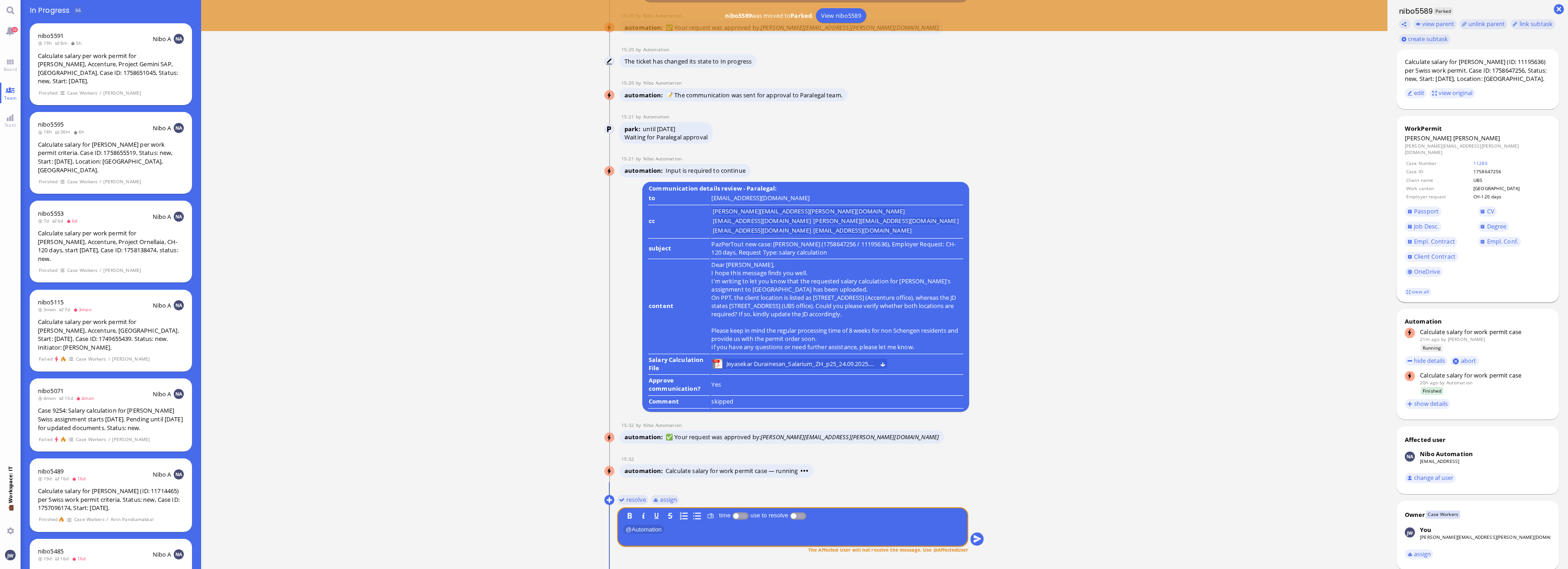
copy span "Durainesan"
